Goal: Task Accomplishment & Management: Use online tool/utility

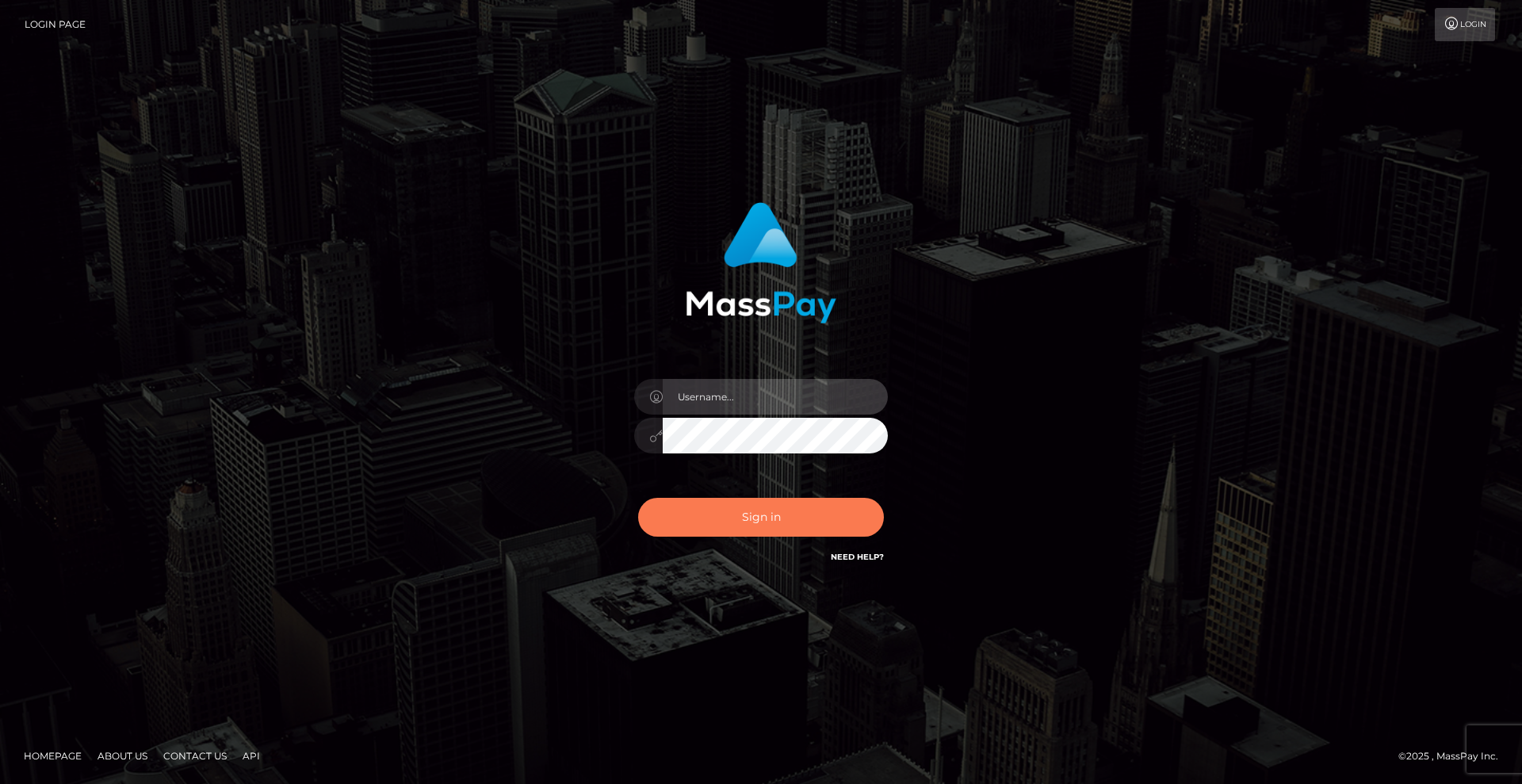
type input "Lady"
click at [784, 516] on button "Sign in" at bounding box center [761, 517] width 245 height 39
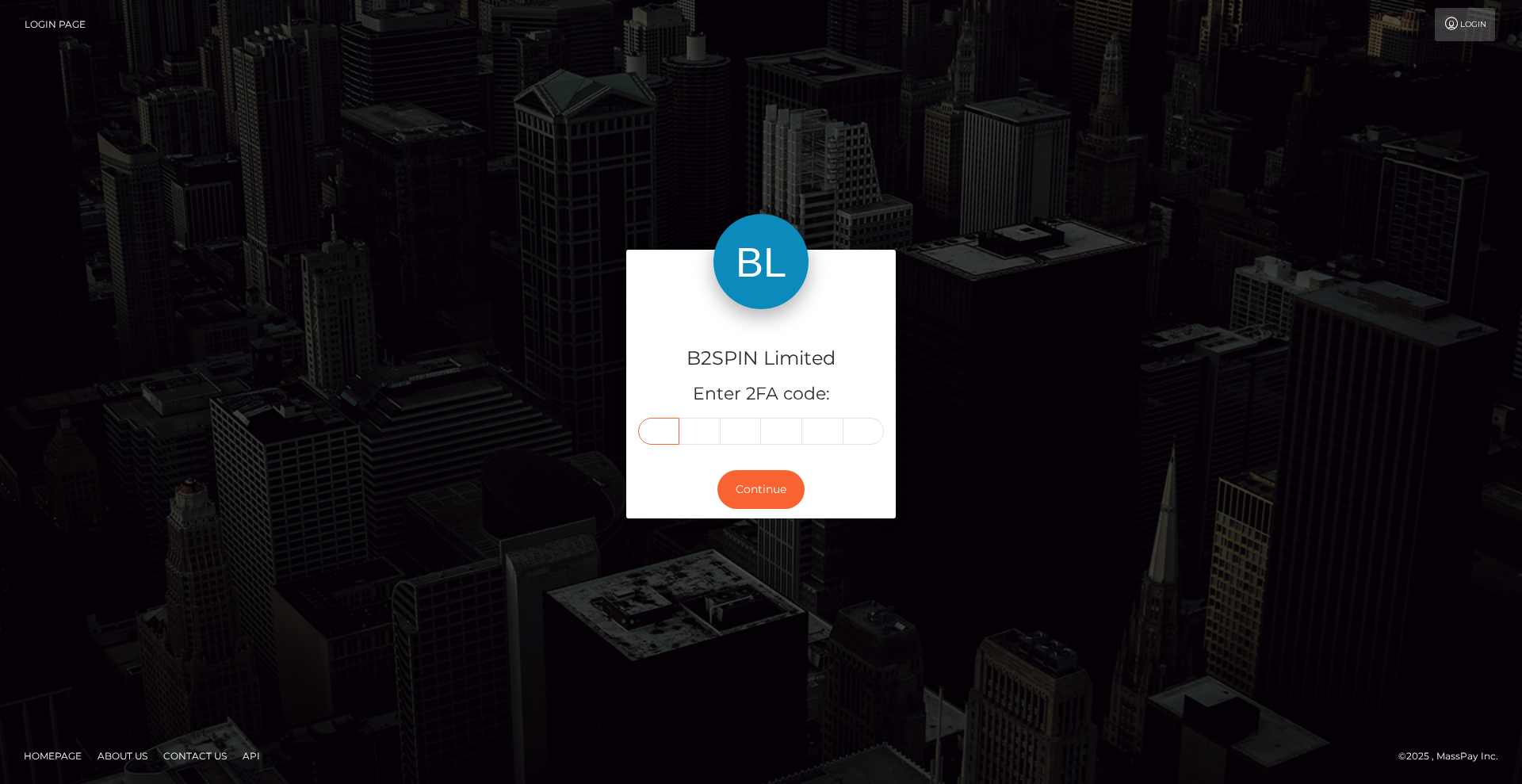
drag, startPoint x: 664, startPoint y: 431, endPoint x: 707, endPoint y: 439, distance: 43.7
click at [664, 431] on input "text" at bounding box center [659, 431] width 41 height 27
type input "5"
type input "2"
type input "6"
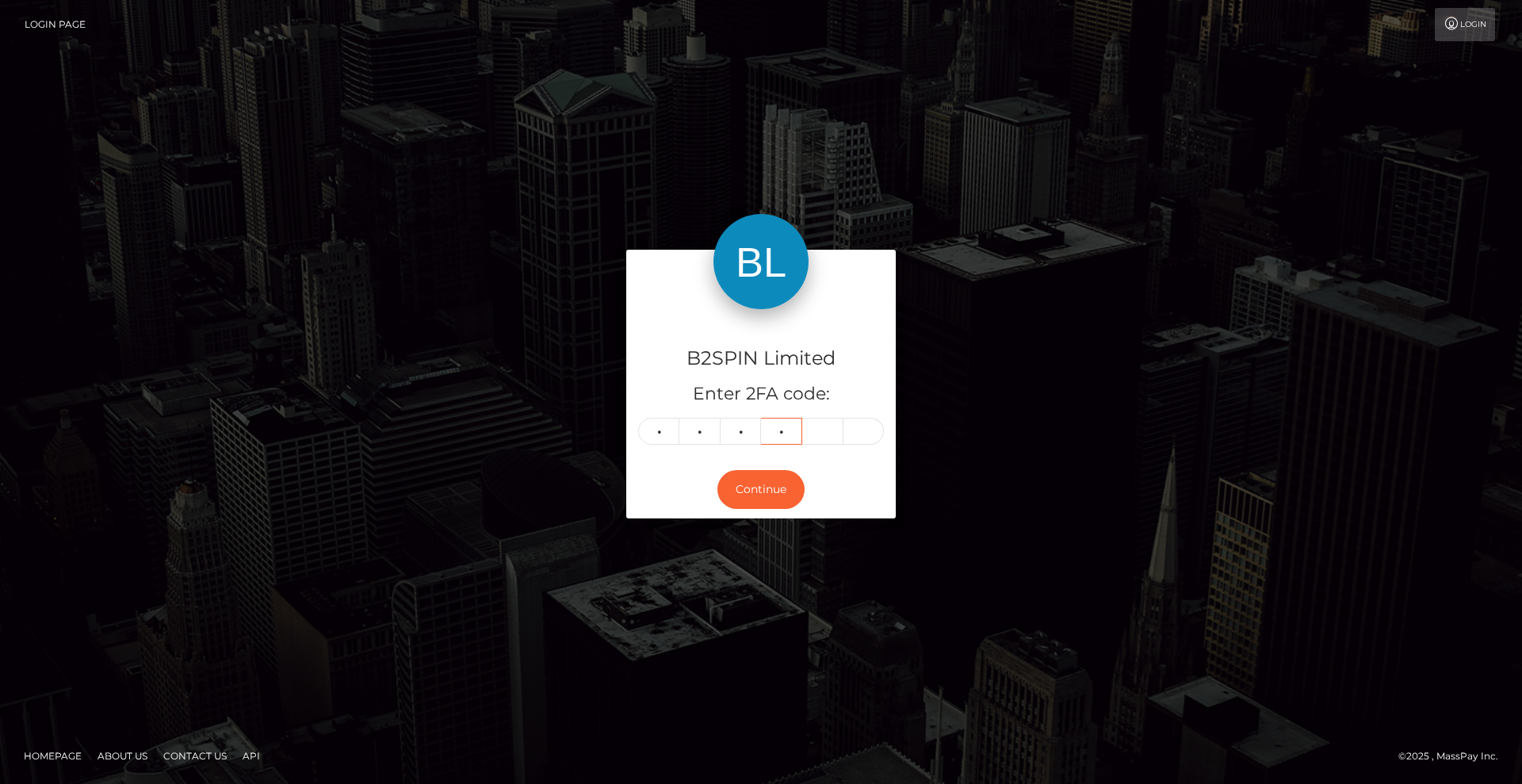
type input "2"
type input "6"
type input "4"
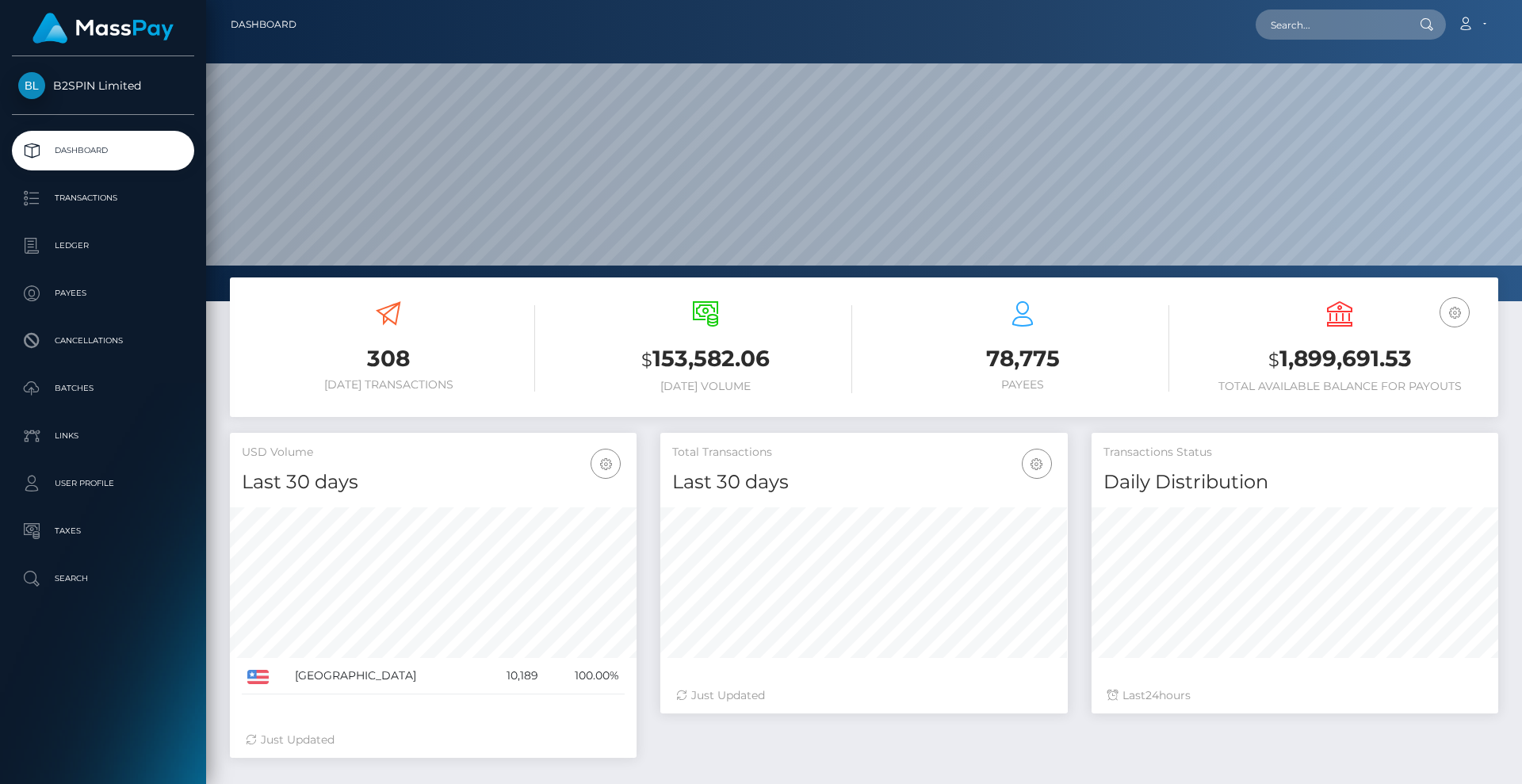
scroll to position [281, 407]
click at [1364, 32] on input "text" at bounding box center [1329, 25] width 149 height 30
paste input "2067403707"
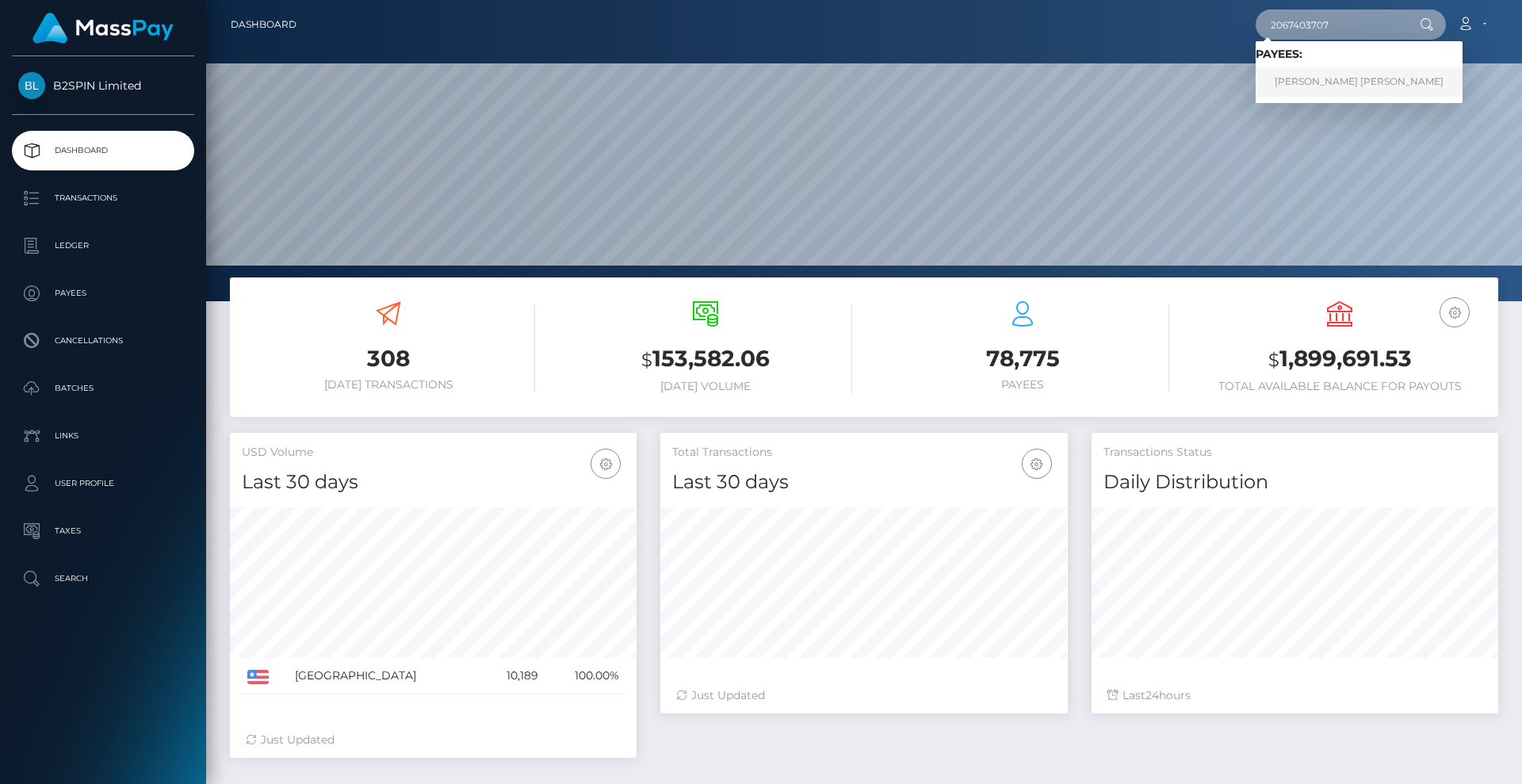
type input "2067403707"
click at [1308, 81] on link "RACHEL EVANGELINE FALCE" at bounding box center [1358, 82] width 207 height 29
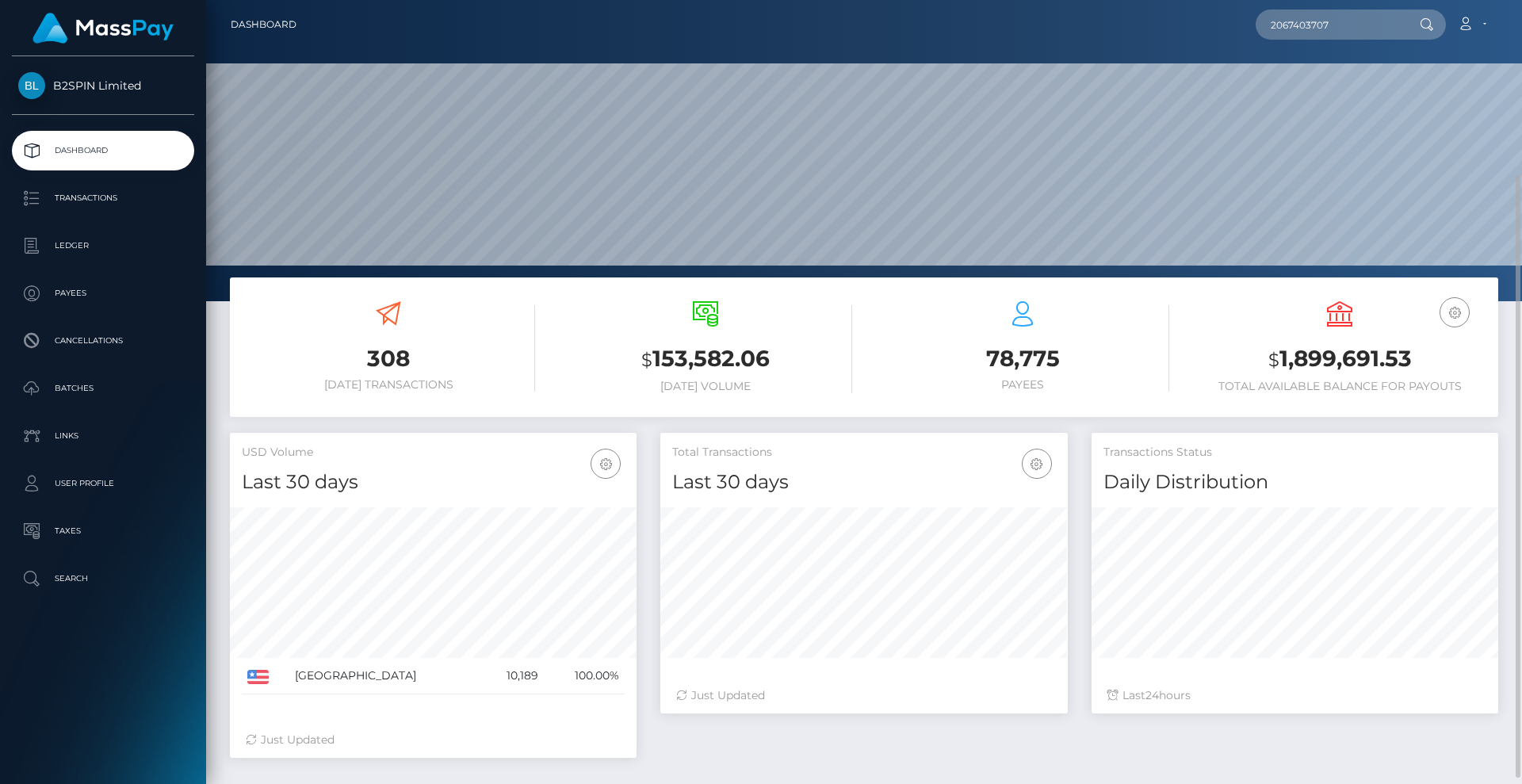
scroll to position [236, 0]
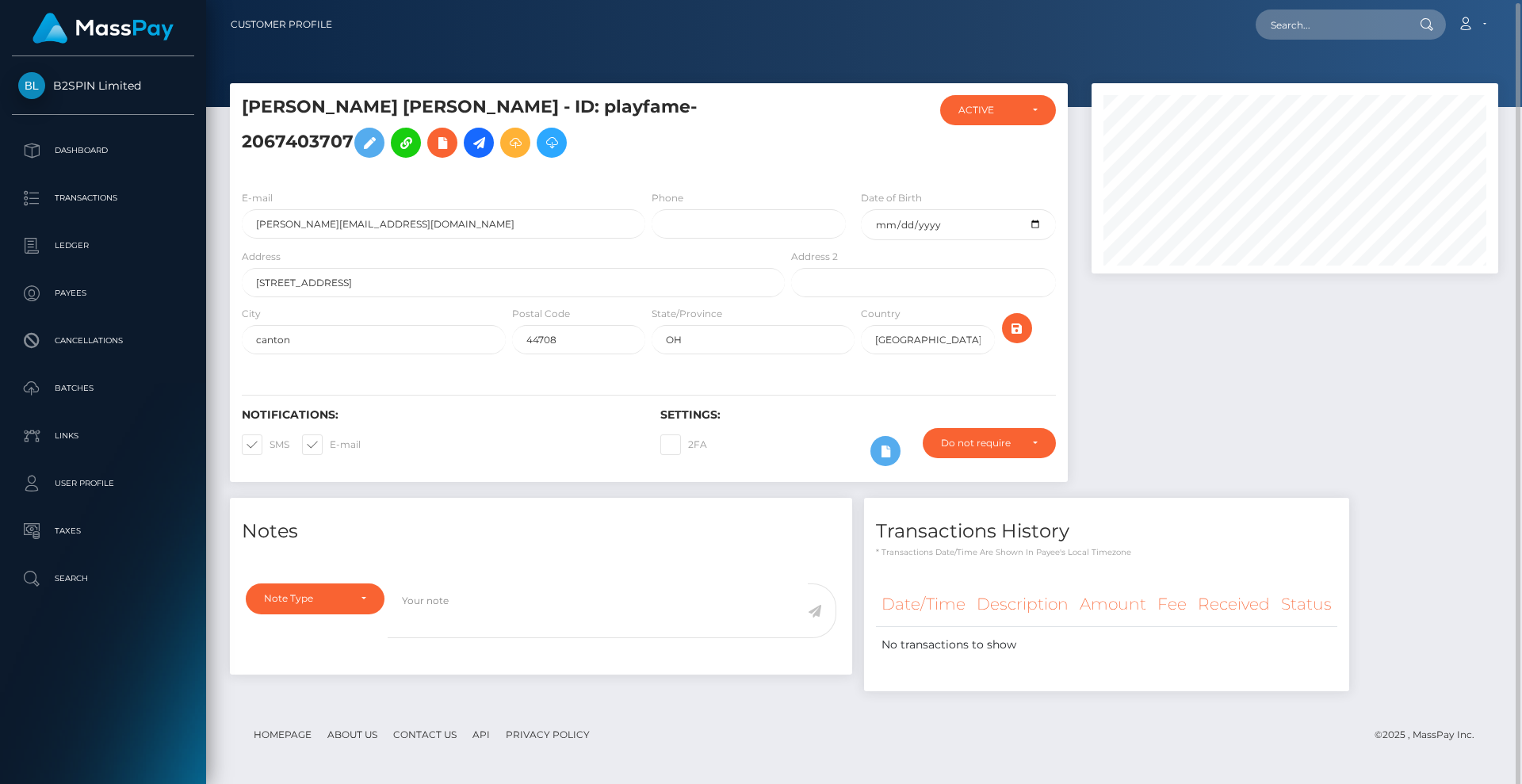
scroll to position [190, 407]
click at [1293, 35] on input "text" at bounding box center [1329, 25] width 149 height 30
paste input "[PERSON_NAME] [PERSON_NAME]"
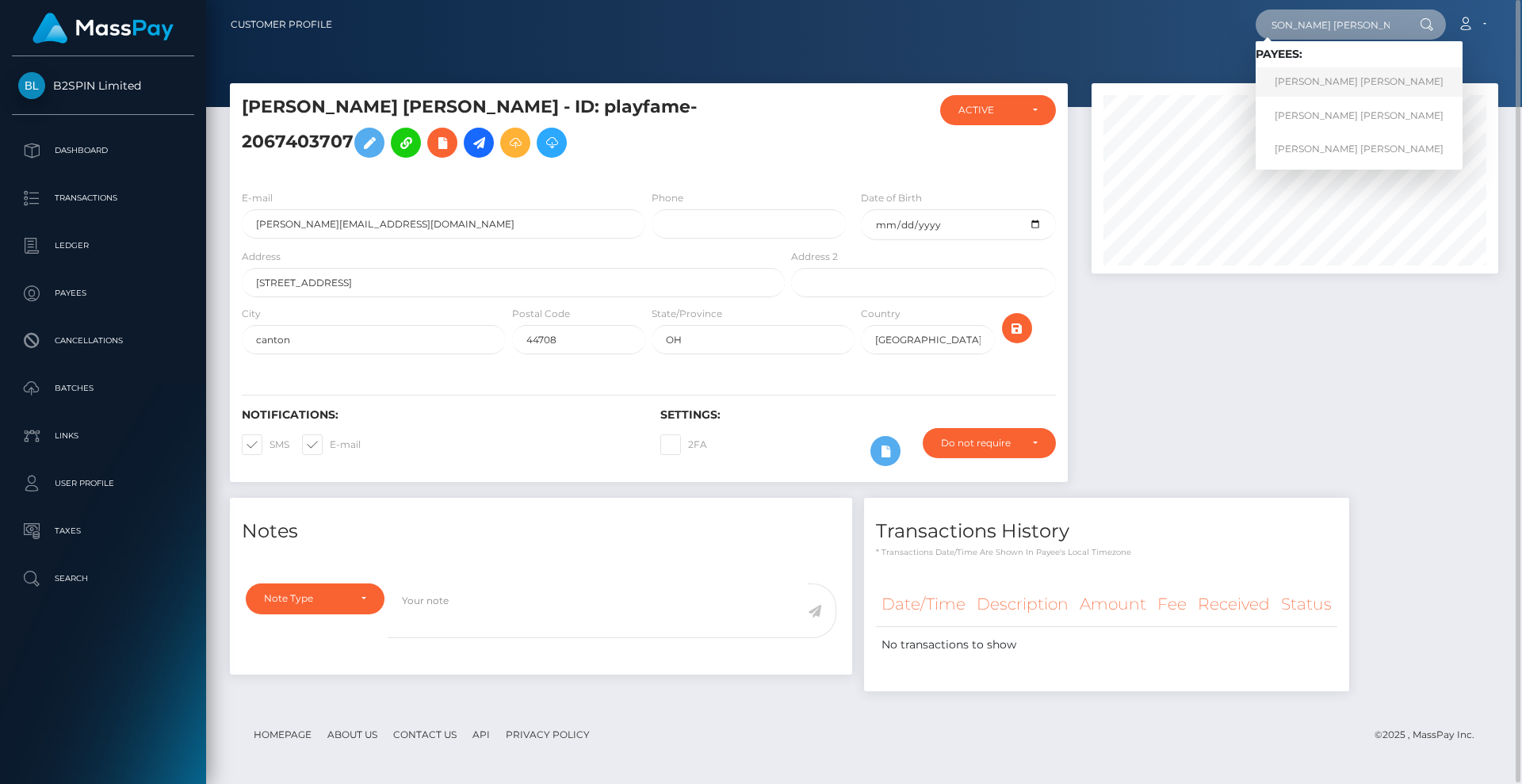
type input "[PERSON_NAME] [PERSON_NAME]"
drag, startPoint x: 1361, startPoint y: 76, endPoint x: 1331, endPoint y: 80, distance: 30.3
click at [1360, 76] on link "[PERSON_NAME] [PERSON_NAME]" at bounding box center [1358, 82] width 207 height 29
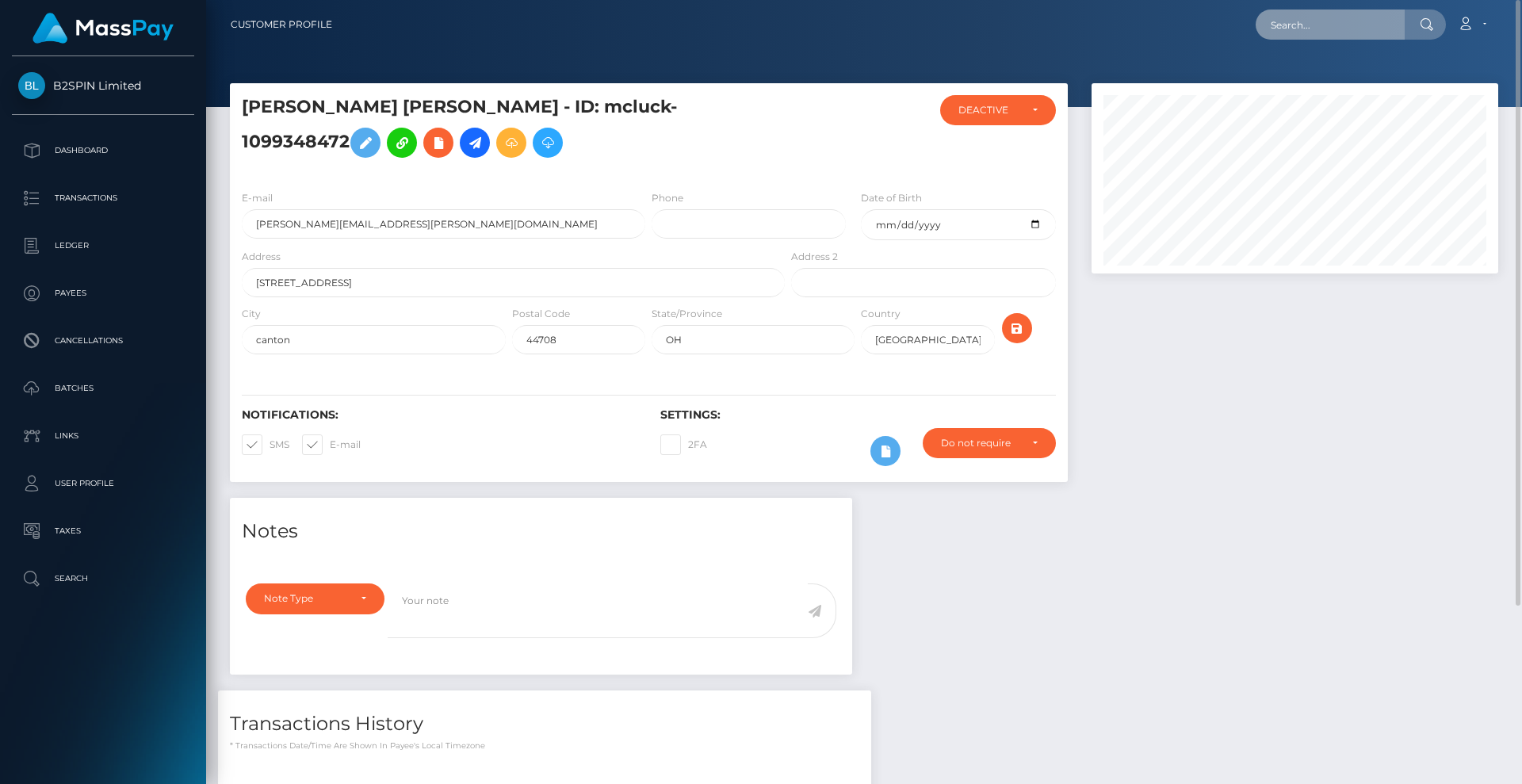
click at [1365, 29] on input "text" at bounding box center [1329, 25] width 149 height 30
paste input "RACHEL EVANGELINE FALCE"
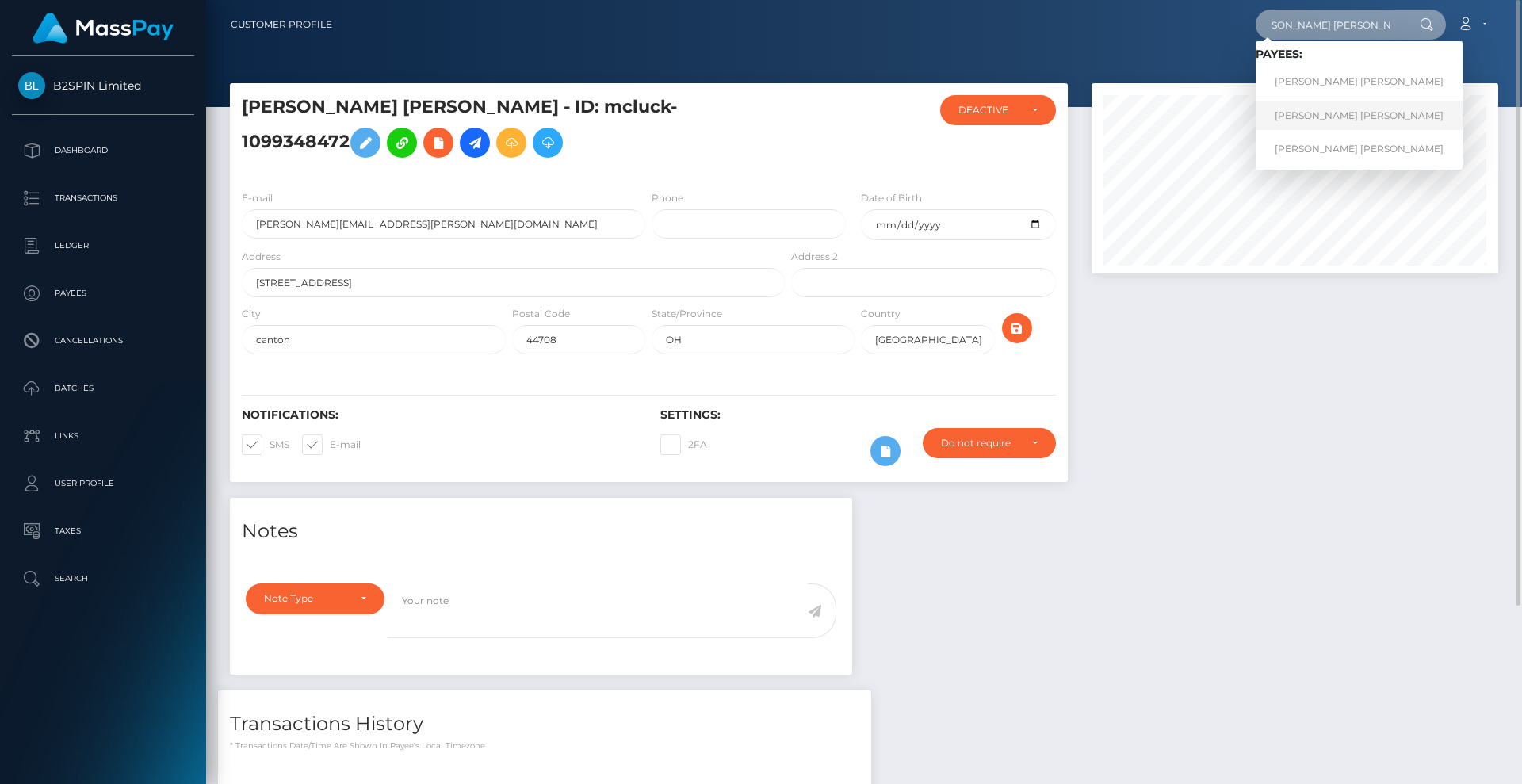
type input "RACHEL EVANGELINE FALCE"
click at [1327, 118] on link "RACHEL EVANGELINE FALCE" at bounding box center [1358, 114] width 207 height 29
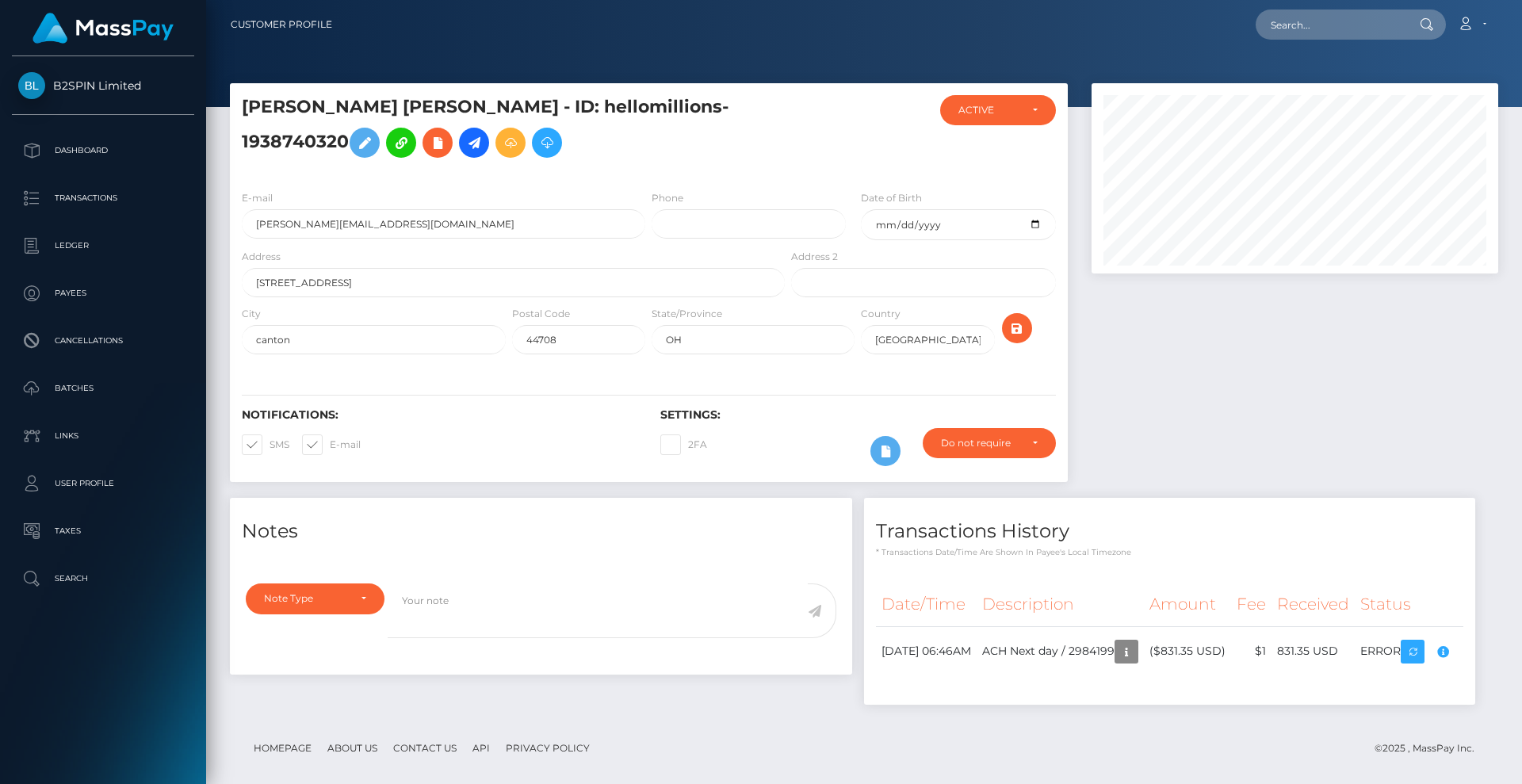
scroll to position [190, 407]
click at [1352, 25] on input "text" at bounding box center [1329, 25] width 149 height 30
paste input "[PERSON_NAME] [PERSON_NAME]"
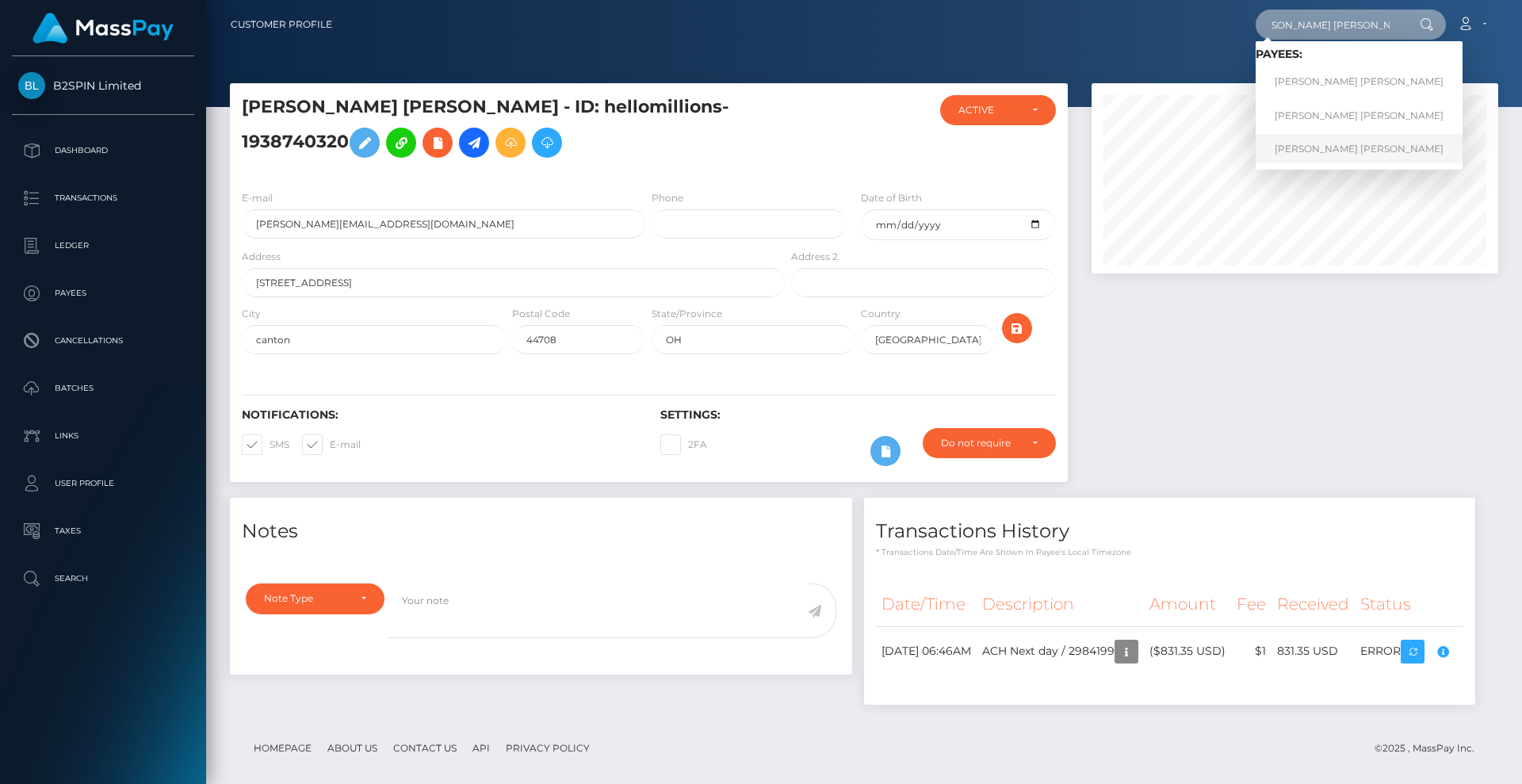
type input "[PERSON_NAME] [PERSON_NAME]"
click at [1370, 137] on link "RACHEL EVANGELINE FALCE" at bounding box center [1358, 148] width 207 height 29
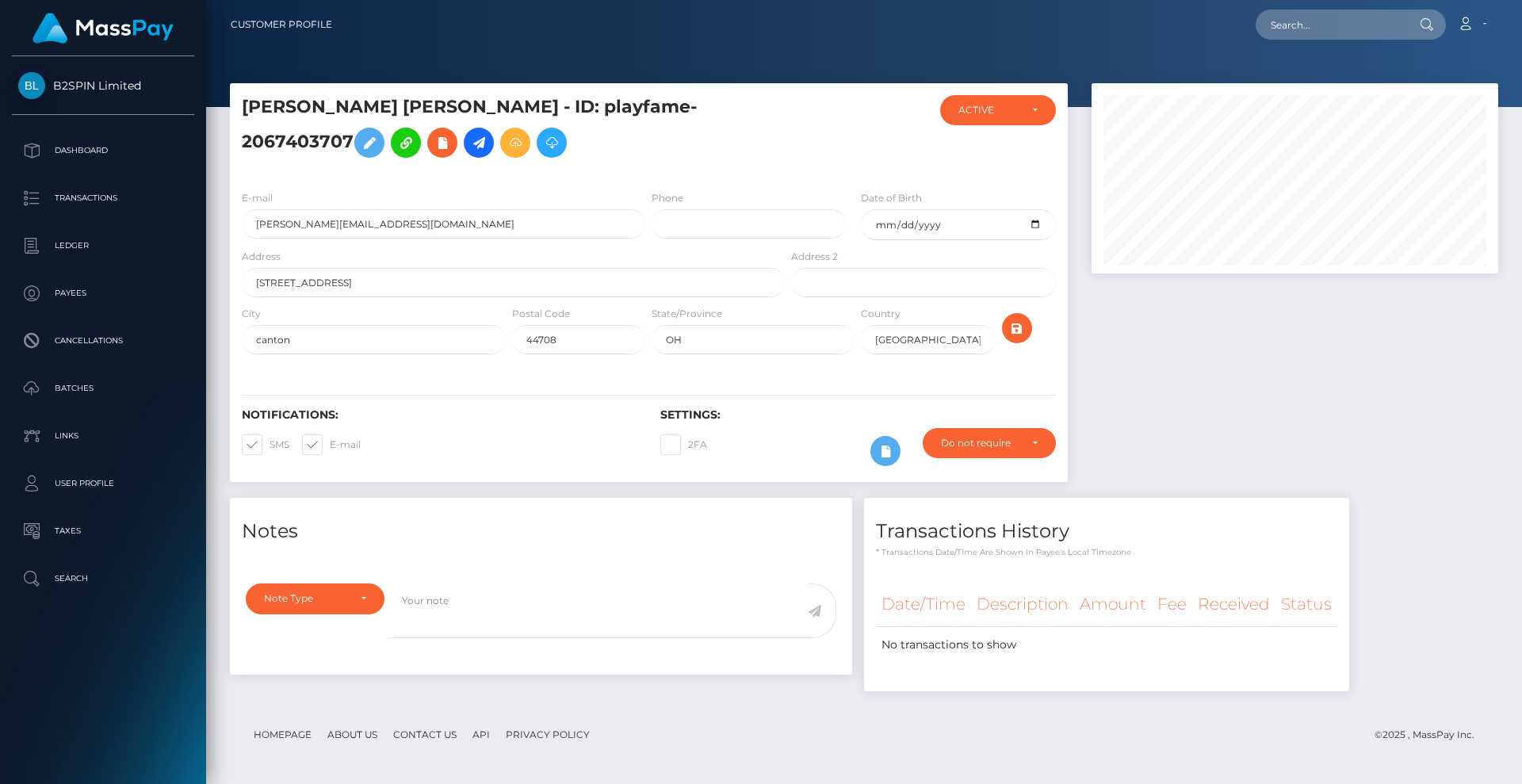
scroll to position [2, 0]
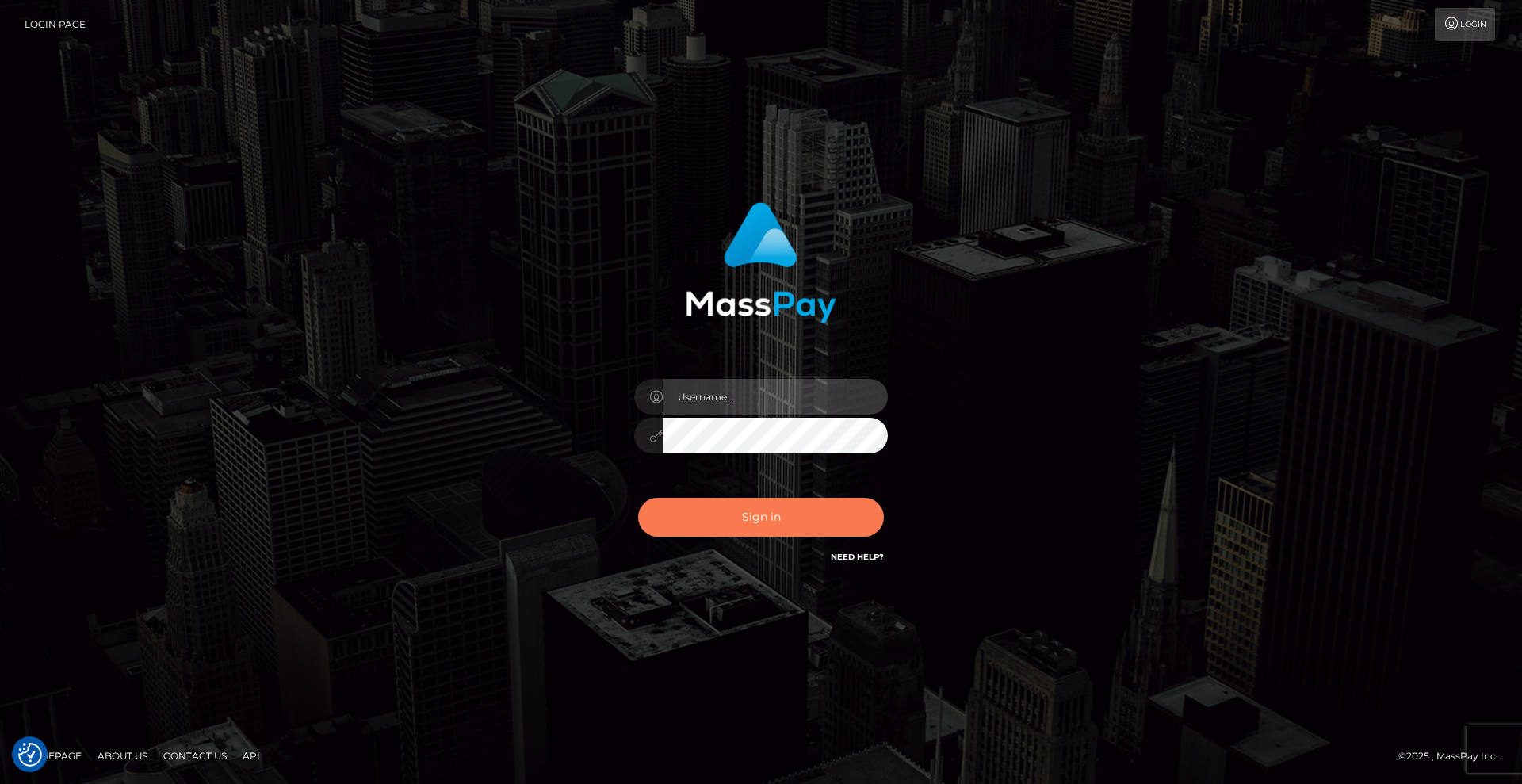
type input "Lady"
click at [785, 522] on button "Sign in" at bounding box center [761, 517] width 245 height 39
type input "[DEMOGRAPHIC_DATA]"
click at [836, 523] on button "Sign in" at bounding box center [761, 517] width 245 height 39
type input "[DEMOGRAPHIC_DATA]"
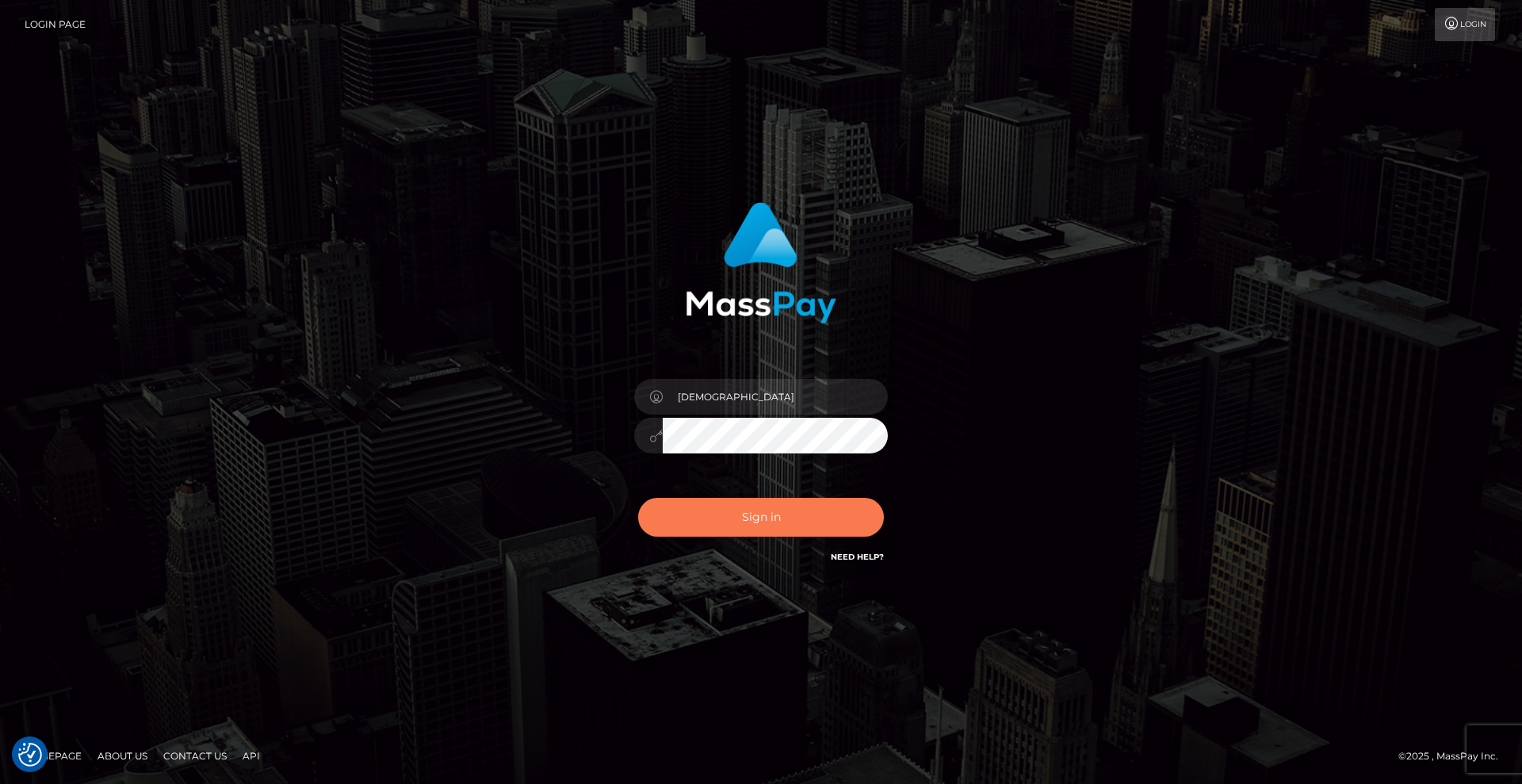
click at [823, 512] on button "Sign in" at bounding box center [761, 517] width 245 height 39
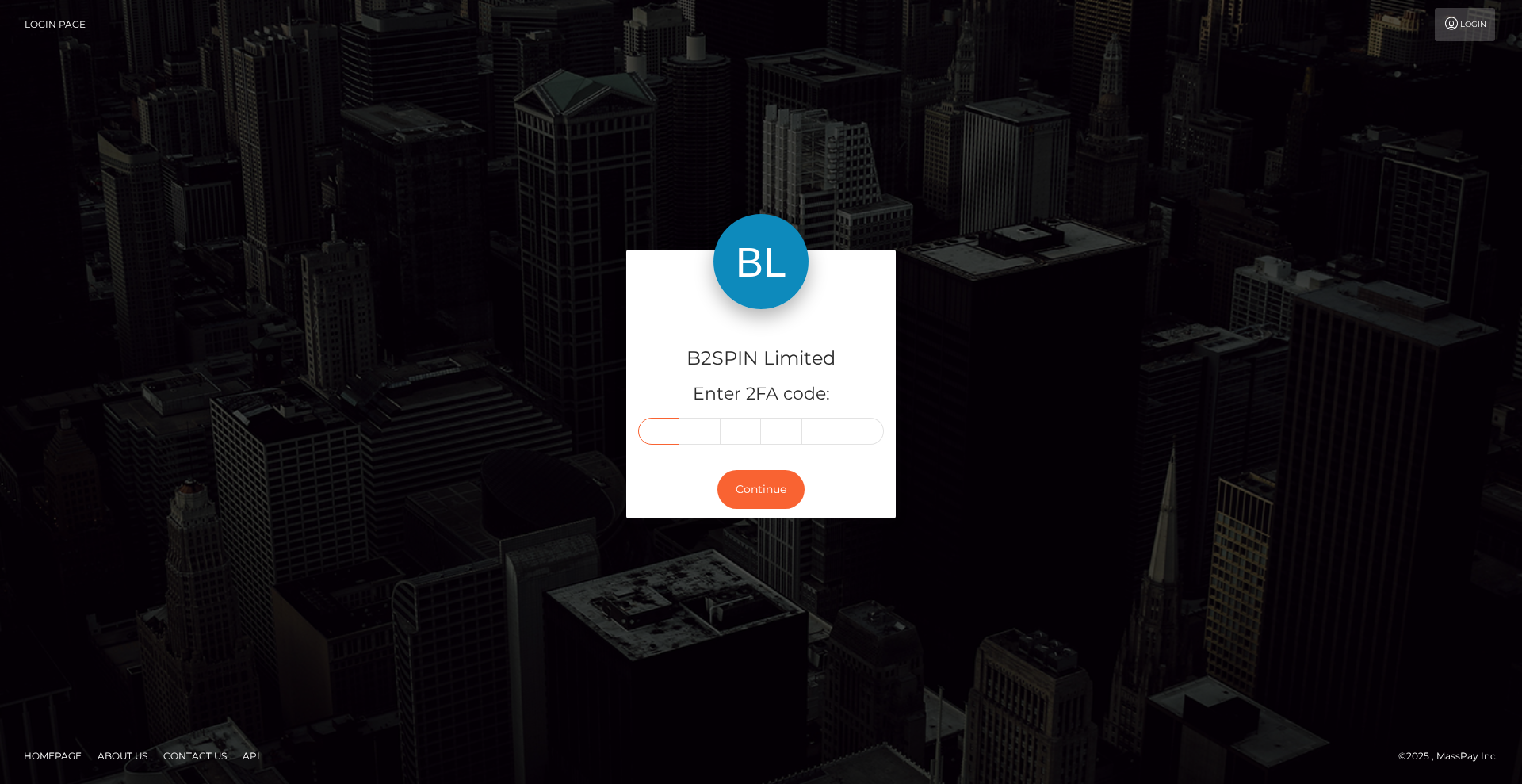
click at [655, 430] on input "text" at bounding box center [659, 431] width 41 height 27
type input "1"
type input "3"
type input "1"
type input "9"
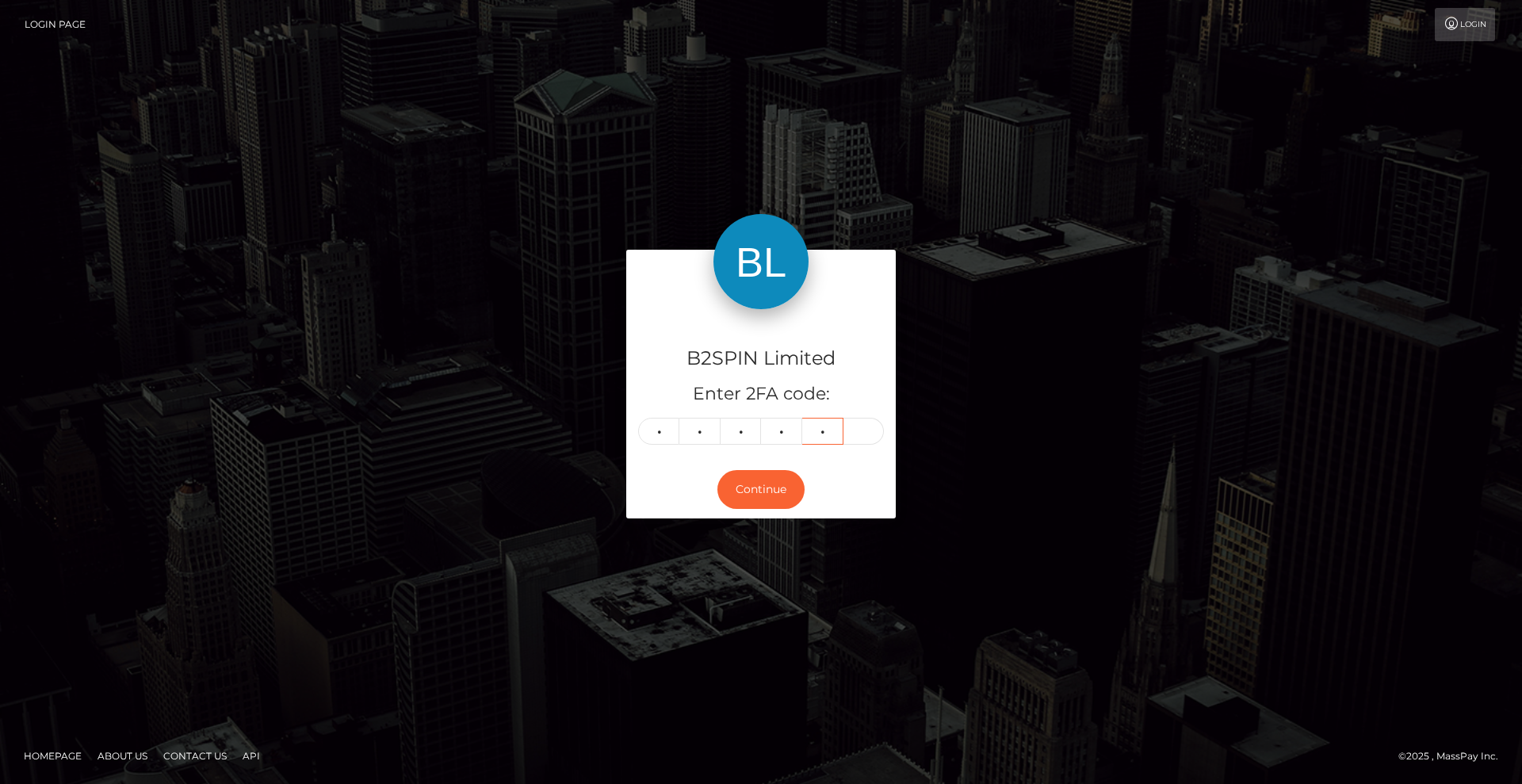
type input "6"
type input "4"
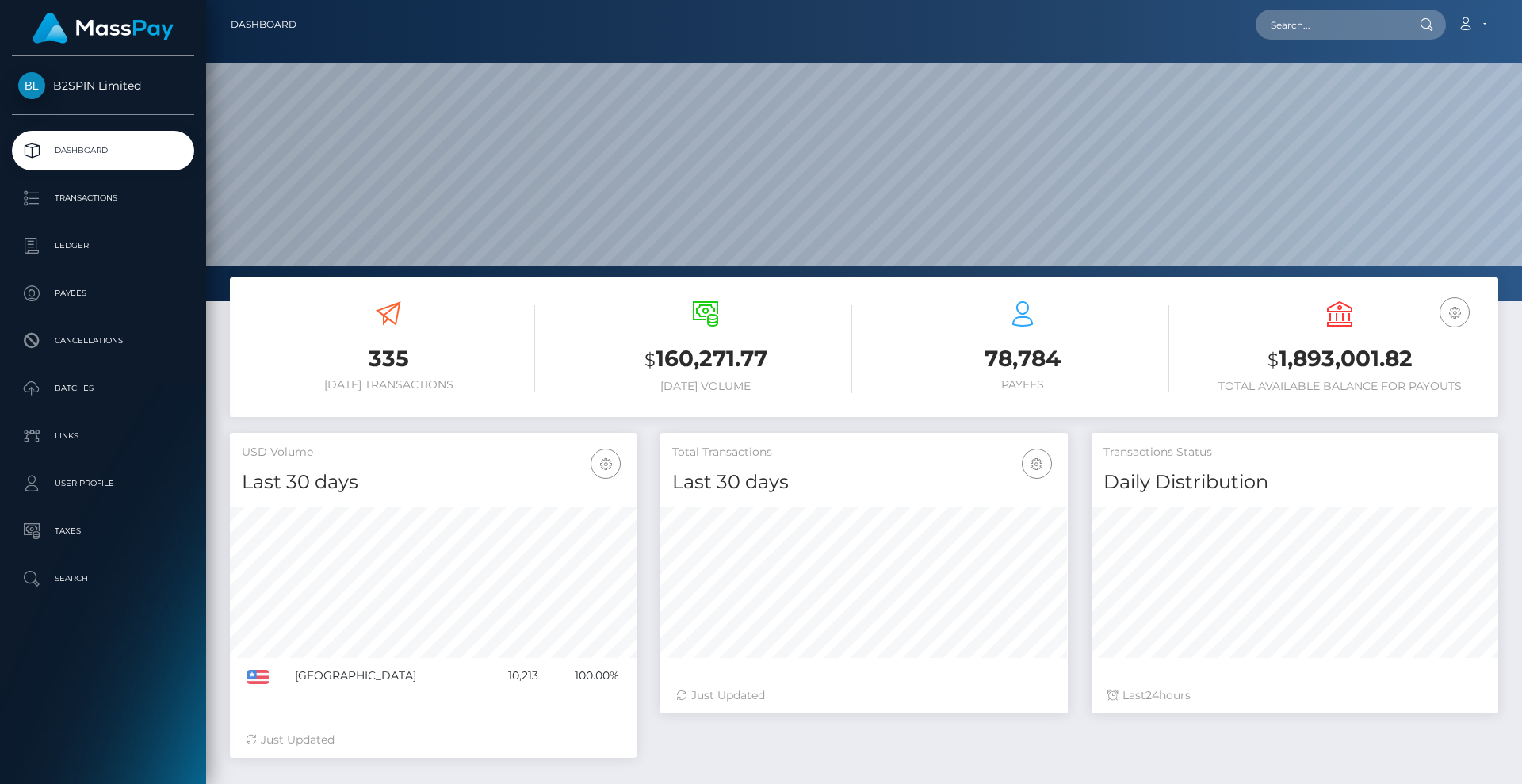
scroll to position [281, 407]
click at [138, 211] on link "Transactions" at bounding box center [103, 198] width 182 height 40
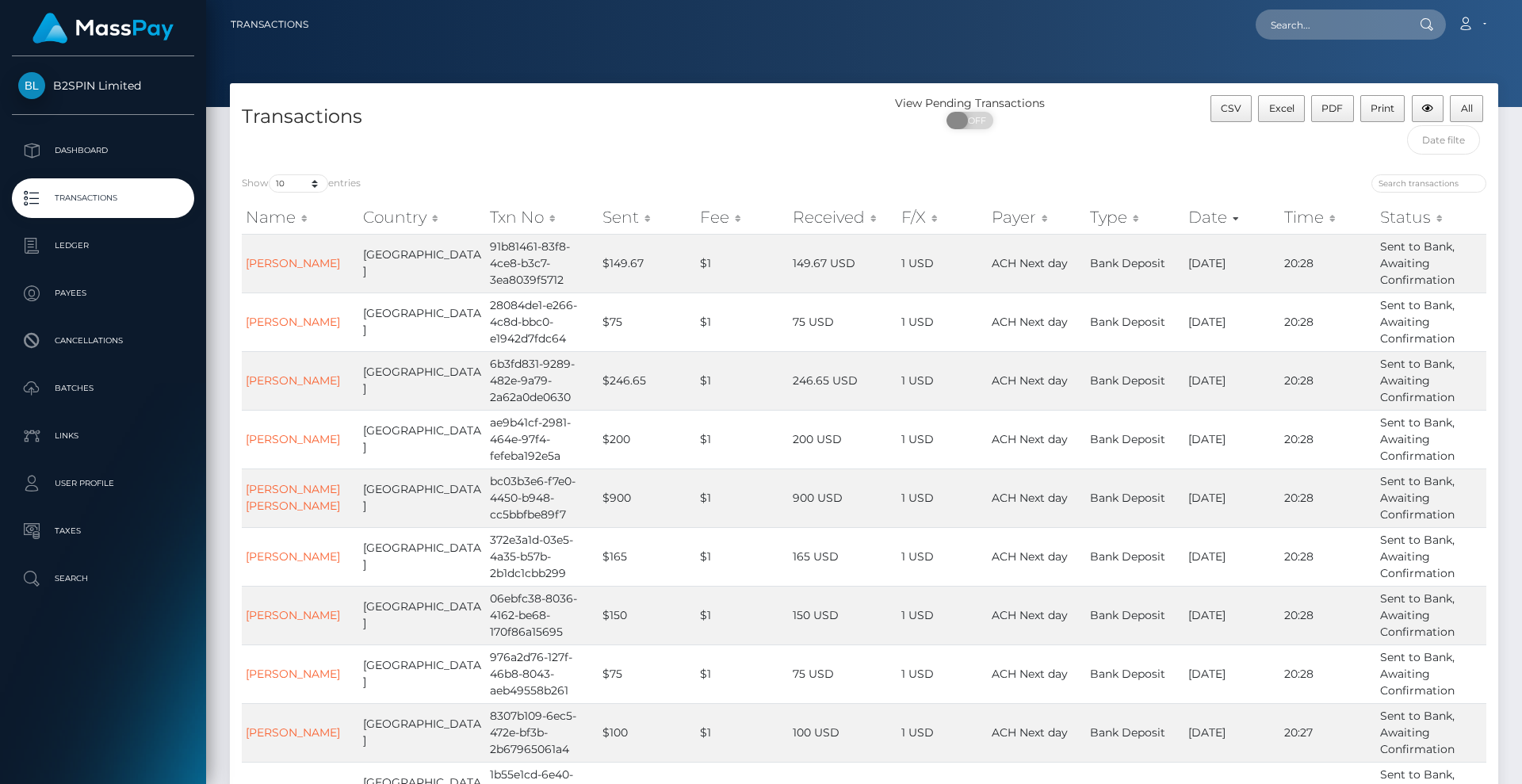
drag, startPoint x: 985, startPoint y: 126, endPoint x: 731, endPoint y: 114, distance: 254.3
click at [984, 126] on span "OFF" at bounding box center [974, 120] width 40 height 18
checkbox input "true"
click at [310, 181] on select "10 25 50 100 250 500 1,000 3,500" at bounding box center [299, 183] width 60 height 18
select select "3500"
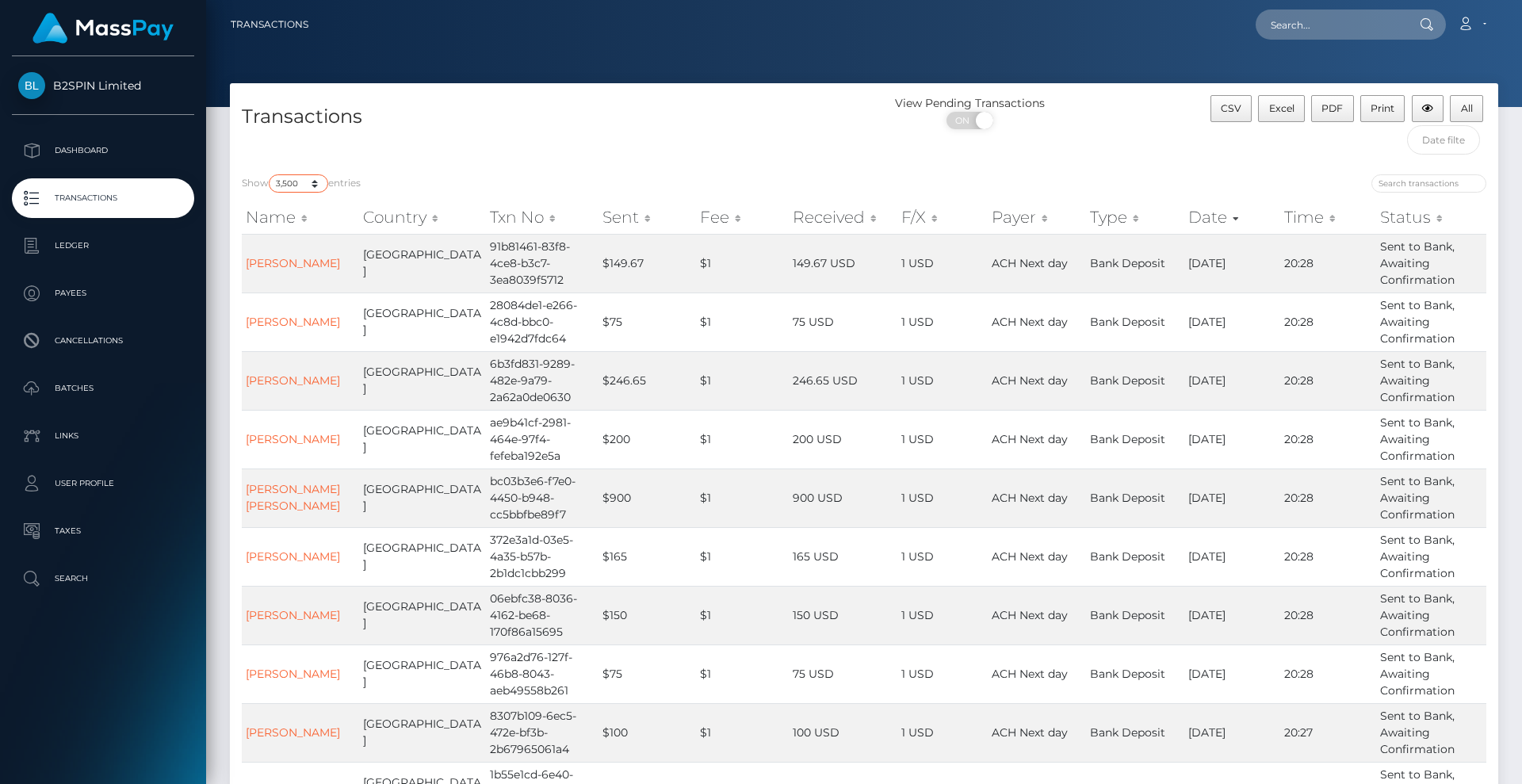
click at [270, 174] on select "10 25 50 100 250 500 1,000 3,500" at bounding box center [299, 183] width 60 height 18
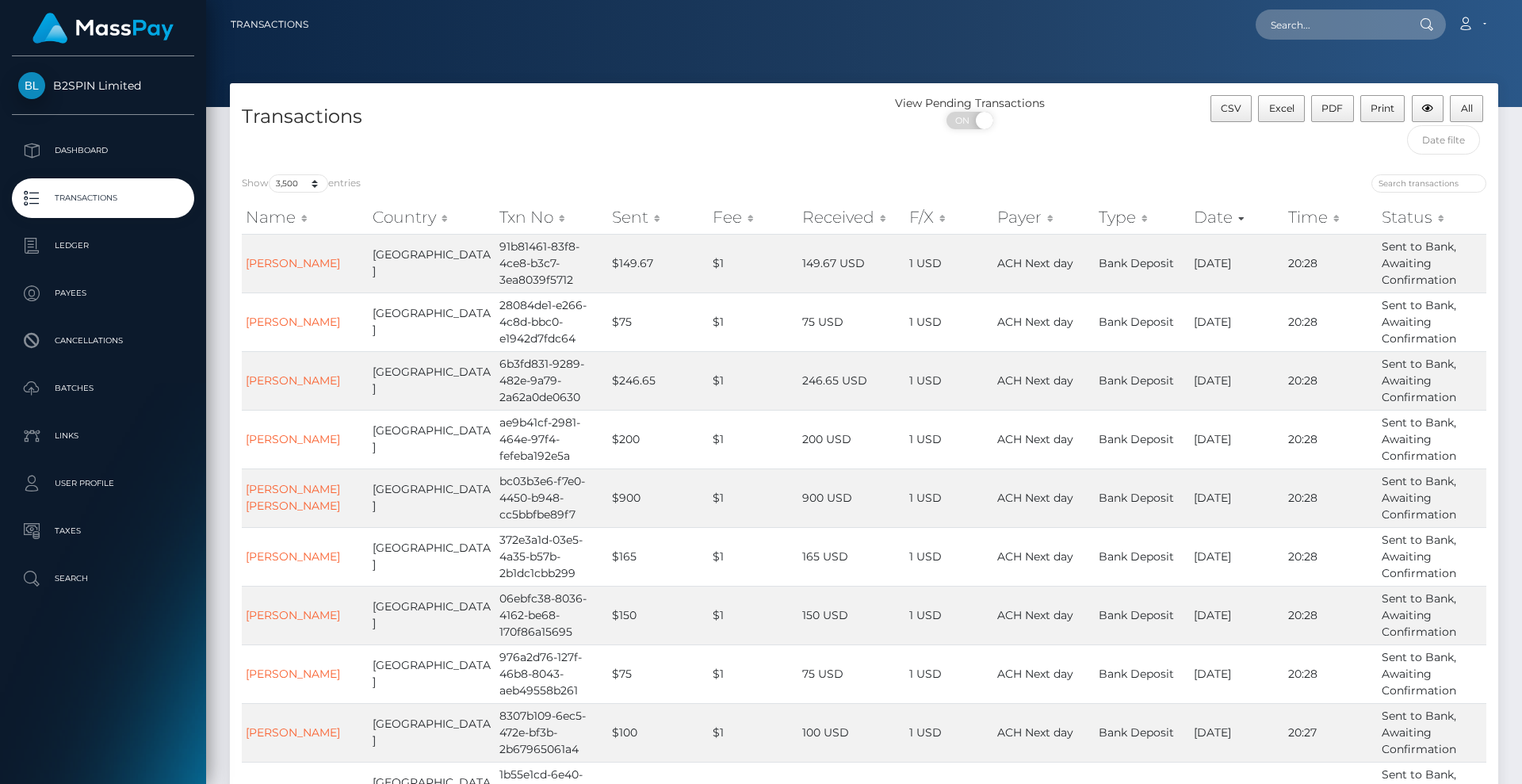
click at [777, 157] on div "Transactions" at bounding box center [546, 128] width 634 height 68
click at [1291, 109] on span "Excel" at bounding box center [1281, 108] width 25 height 12
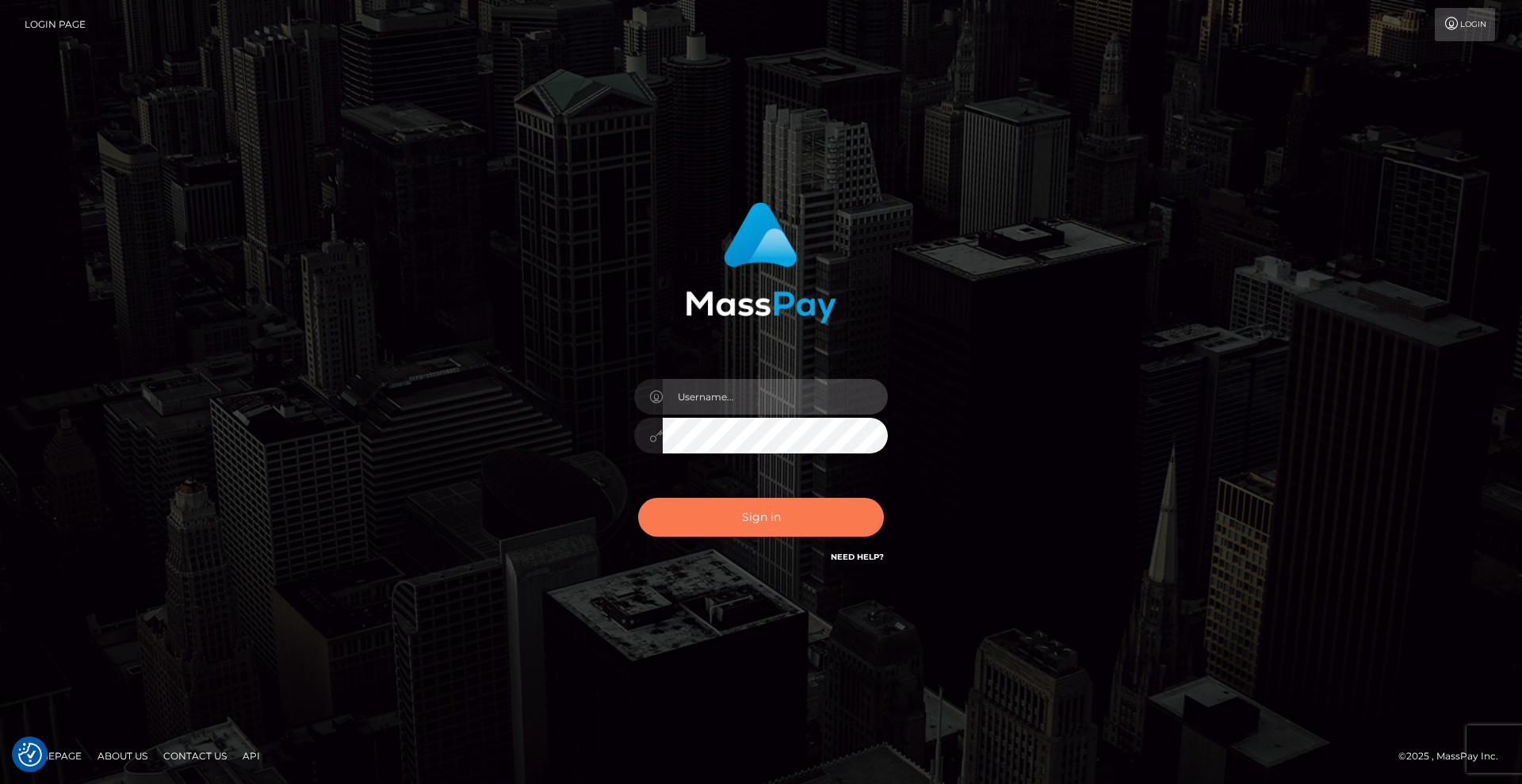
type input "Lady"
click at [810, 511] on button "Sign in" at bounding box center [761, 517] width 245 height 39
type input "Lady"
click at [767, 519] on button "Sign in" at bounding box center [761, 517] width 245 height 39
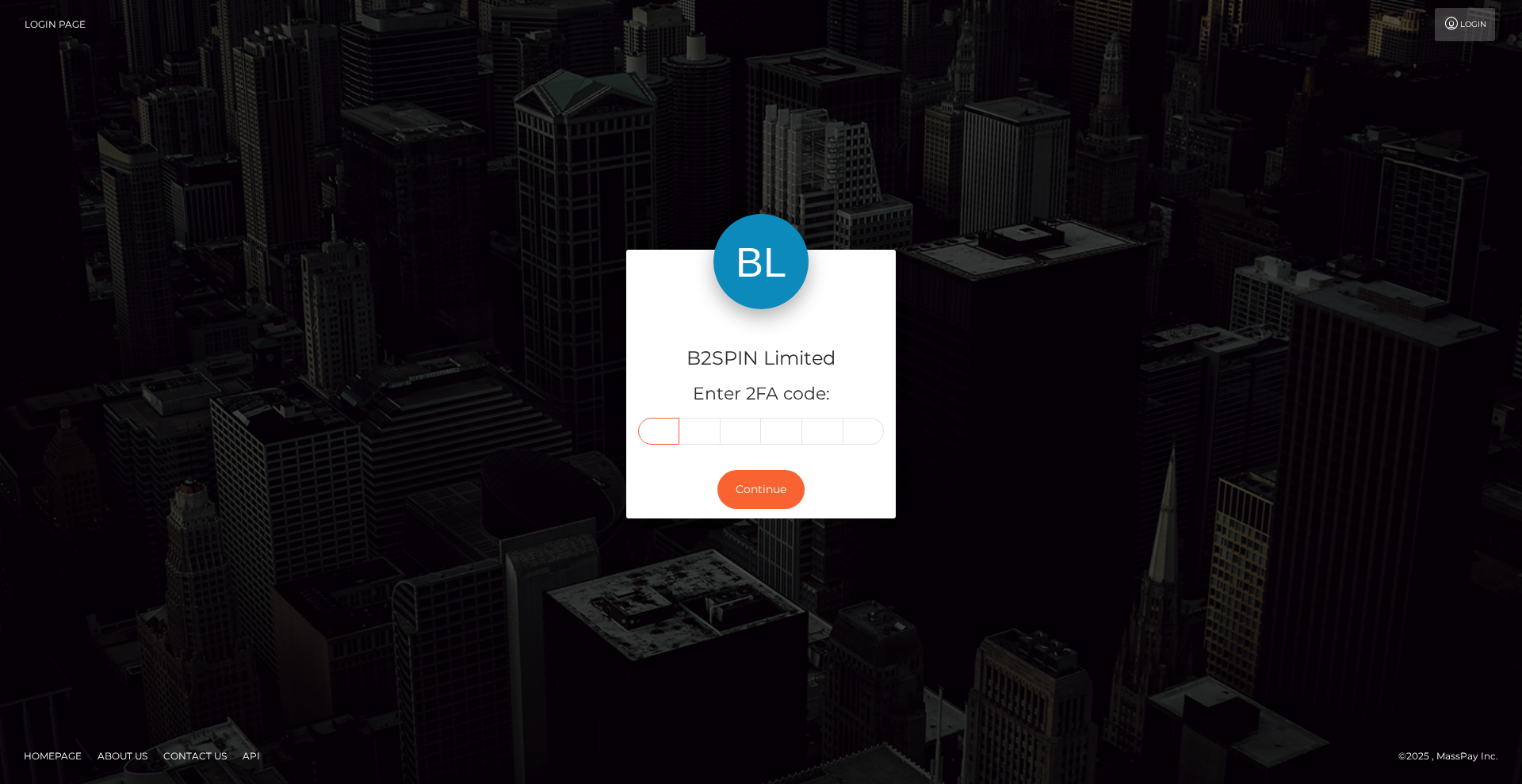
drag, startPoint x: 659, startPoint y: 435, endPoint x: 713, endPoint y: 441, distance: 54.3
click at [658, 433] on input "text" at bounding box center [659, 431] width 41 height 27
type input "3"
type input "9"
type input "3"
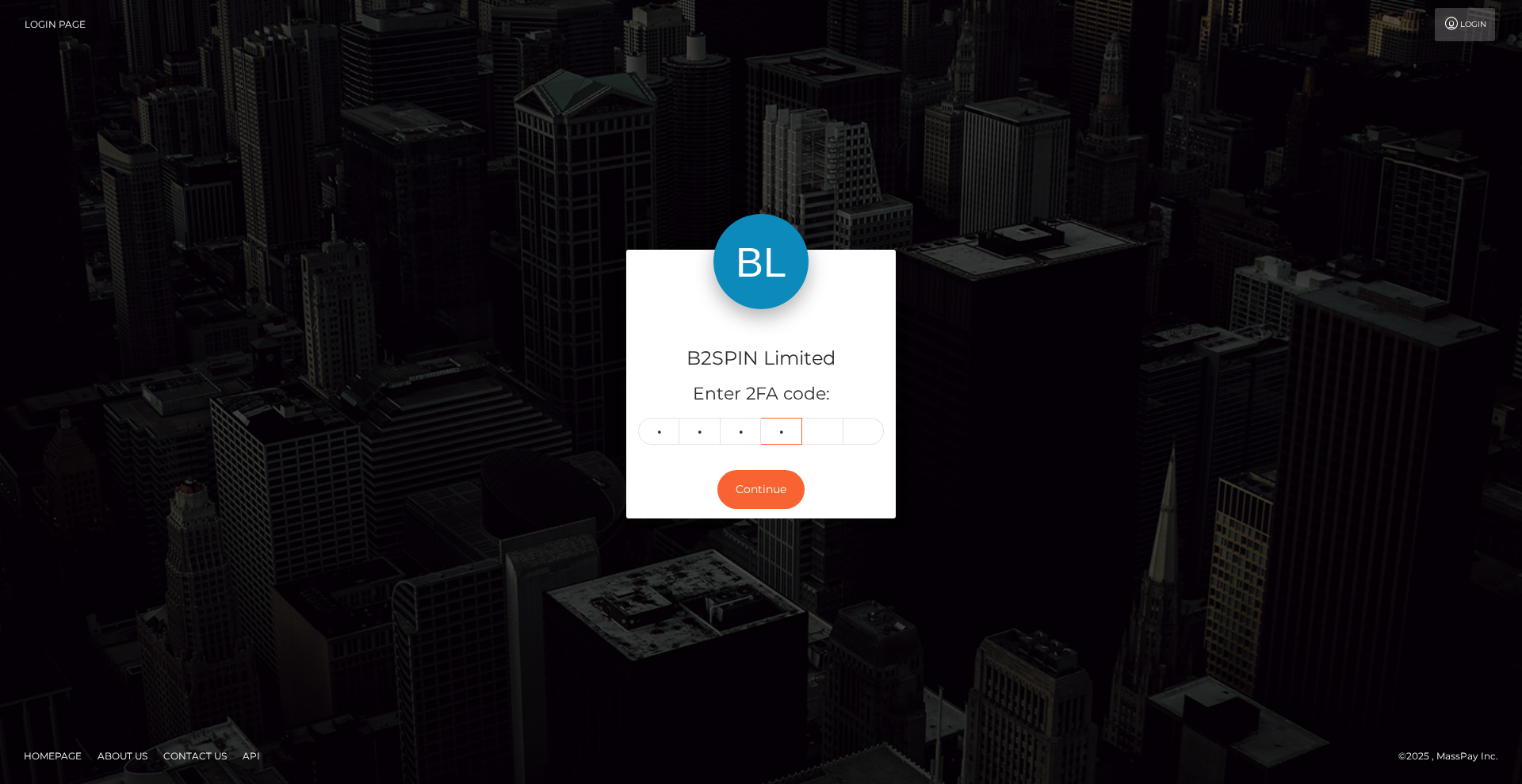
type input "8"
type input "6"
type input "4"
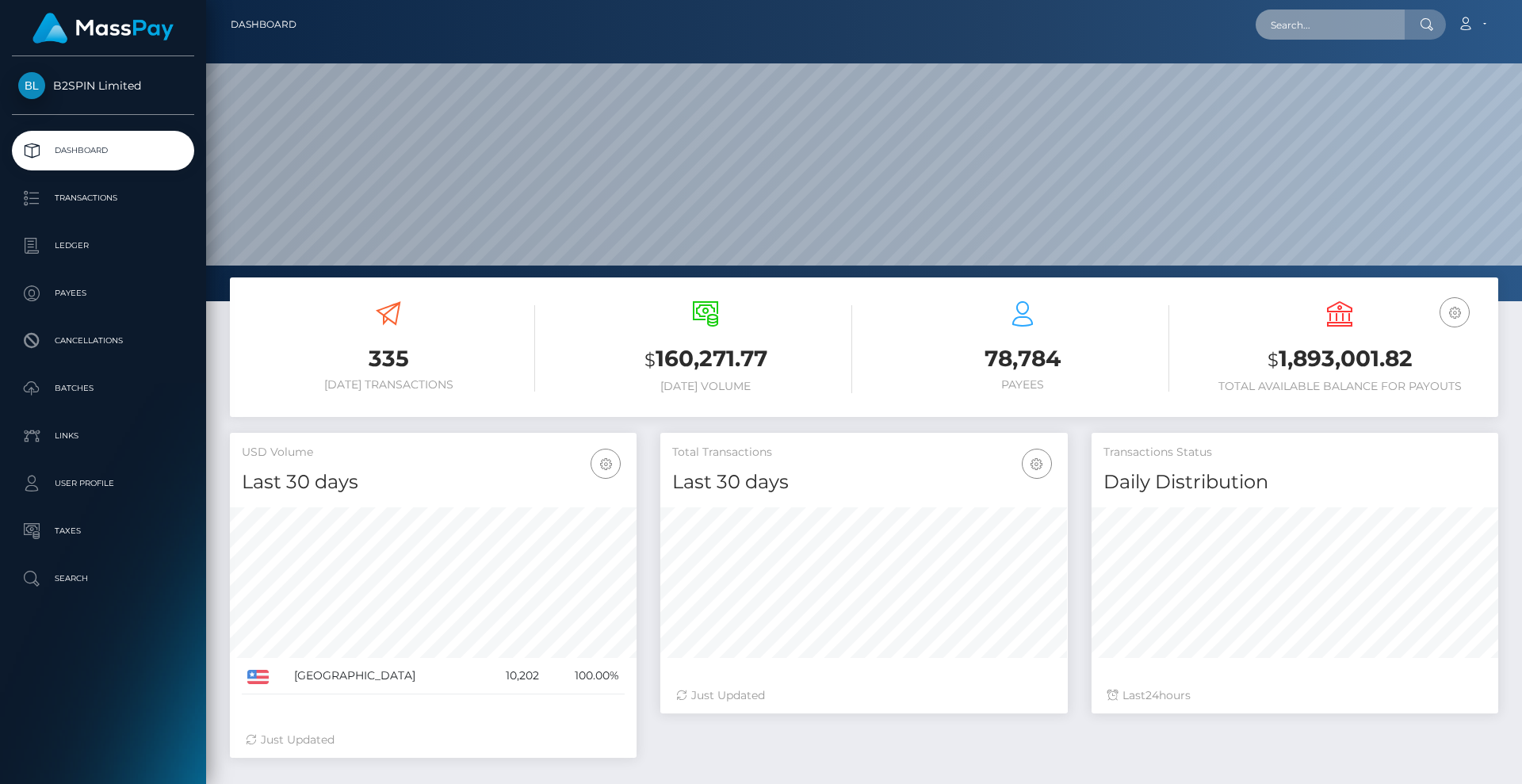
scroll to position [281, 407]
drag, startPoint x: 0, startPoint y: 0, endPoint x: 1332, endPoint y: 28, distance: 1332.3
click at [1332, 28] on input "text" at bounding box center [1329, 25] width 149 height 30
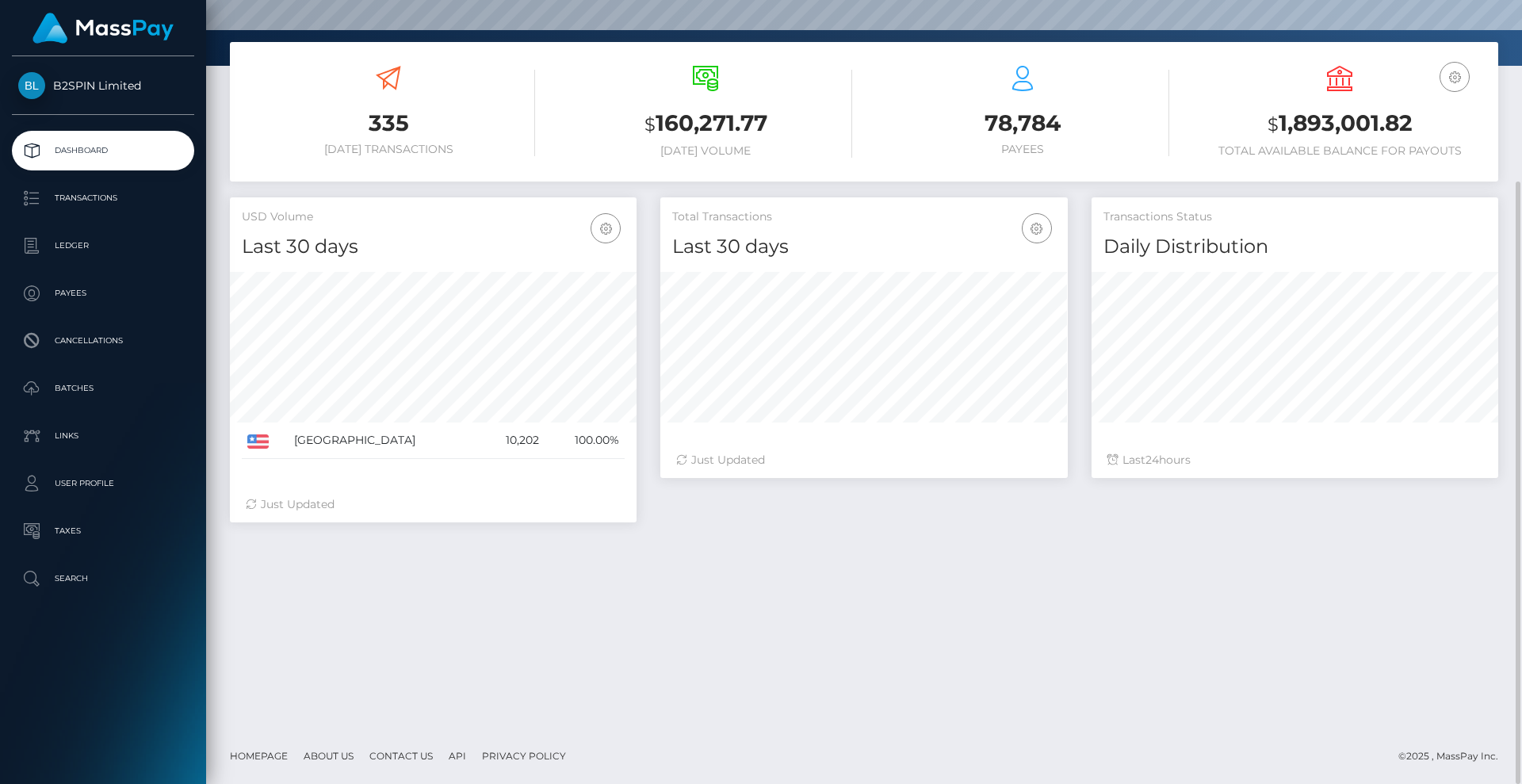
scroll to position [0, 0]
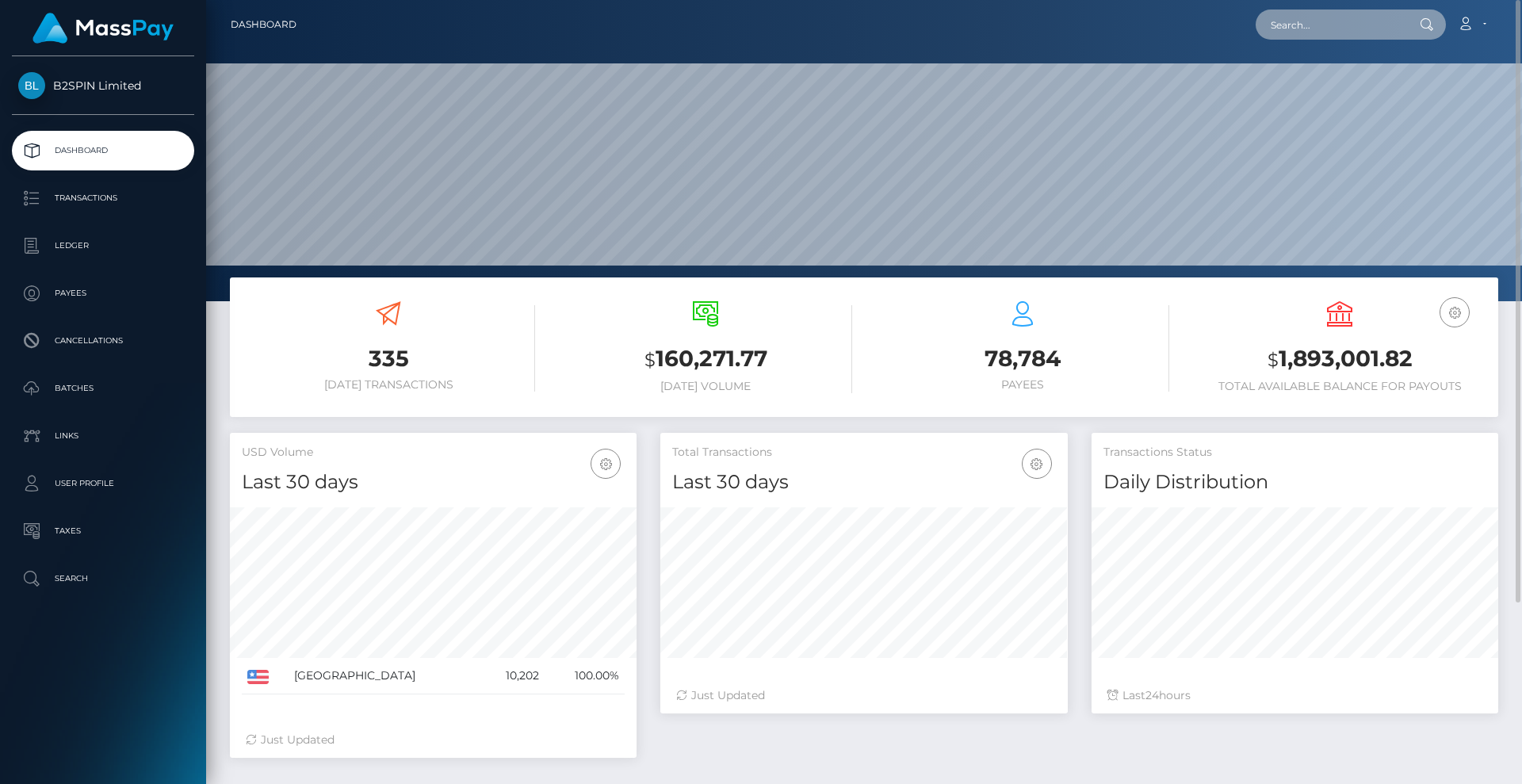
click at [1349, 27] on input "text" at bounding box center [1329, 25] width 149 height 30
paste input "a06b3207-5111-416b-bc16-e9e02d163b3e"
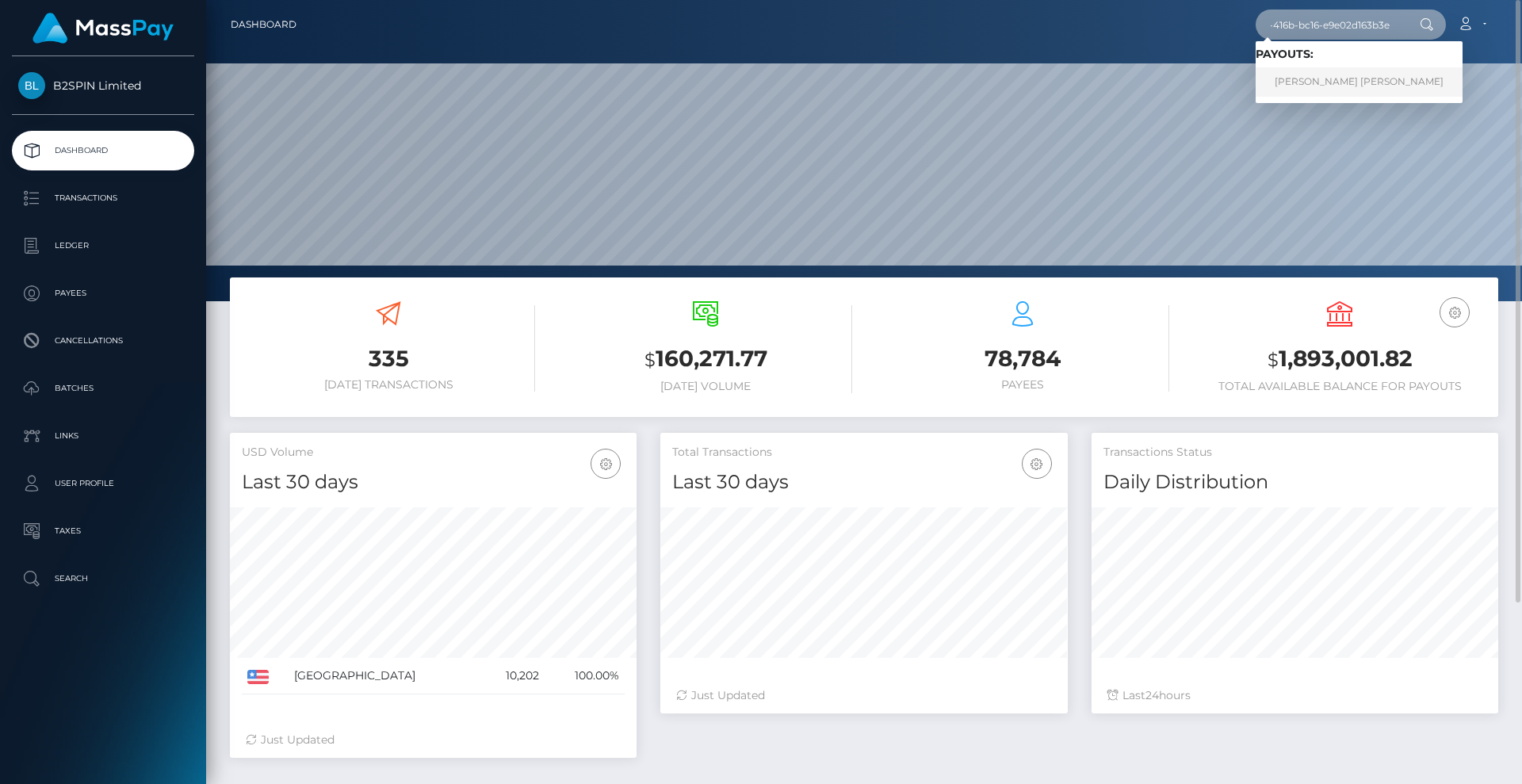
type input "a06b3207-5111-416b-bc16-e9e02d163b3e"
click at [1323, 82] on link "ANDREW JOSEPH CARRIER" at bounding box center [1358, 82] width 207 height 29
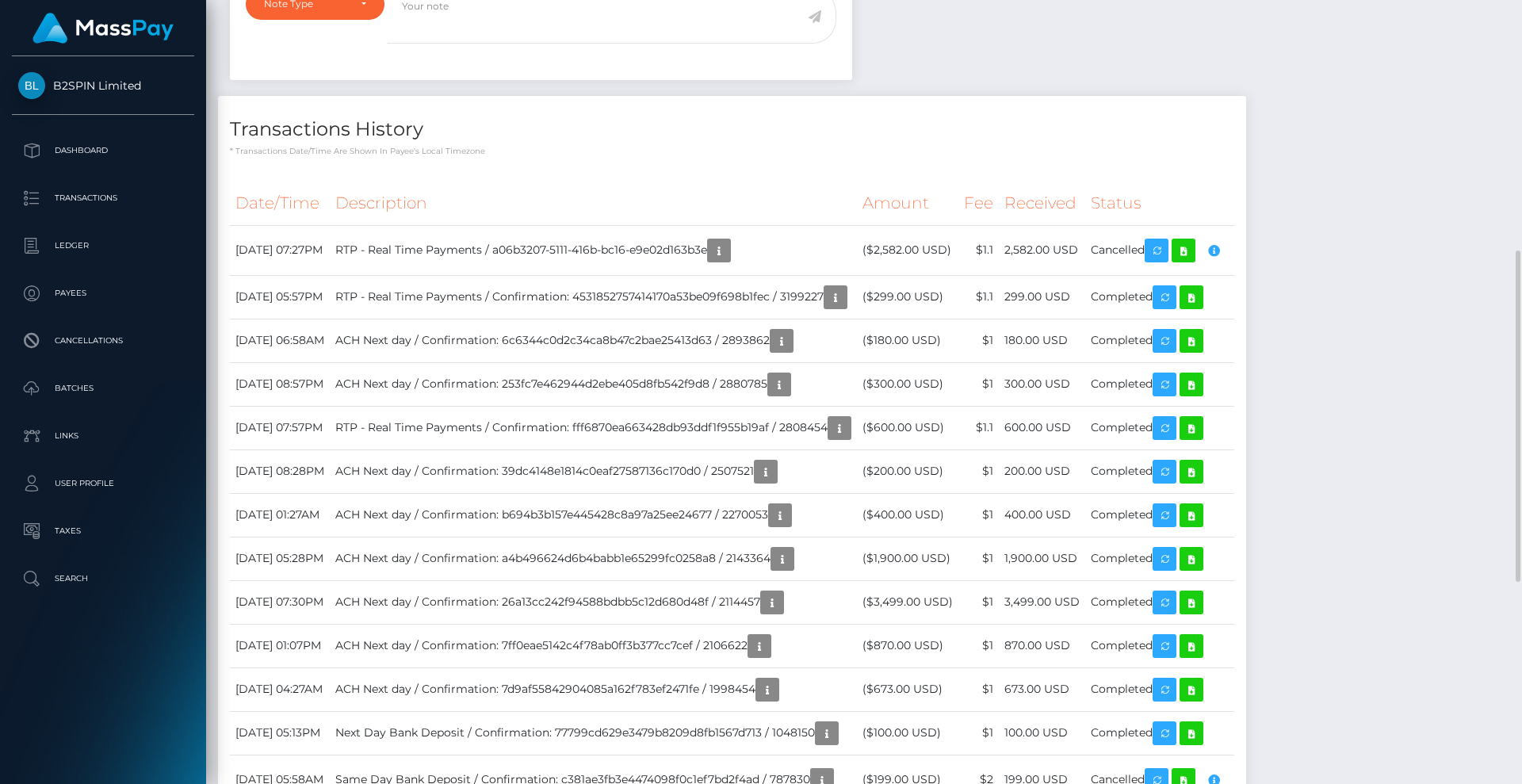
scroll to position [190, 407]
click at [1140, 143] on h4 "Transactions History" at bounding box center [732, 130] width 1004 height 28
